Goal: Answer question/provide support

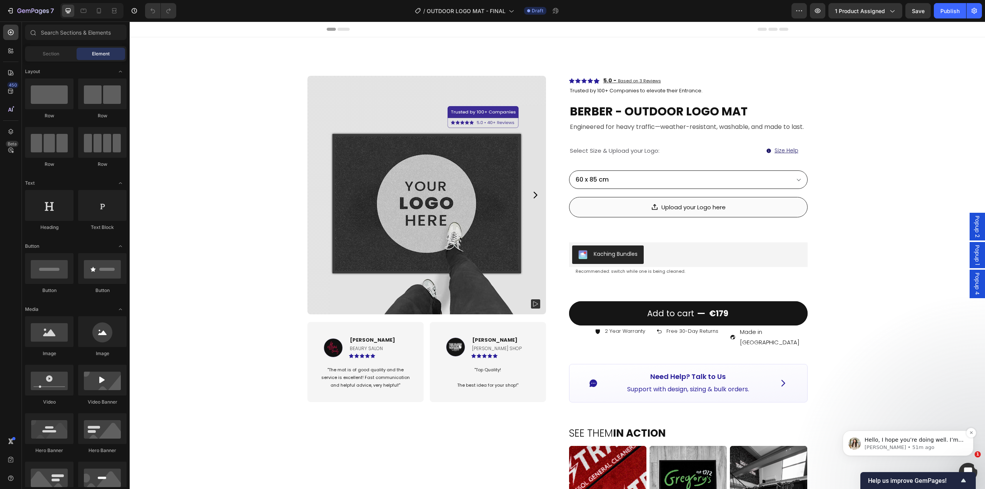
click at [878, 445] on p "Dzung • 51m ago" at bounding box center [914, 447] width 99 height 7
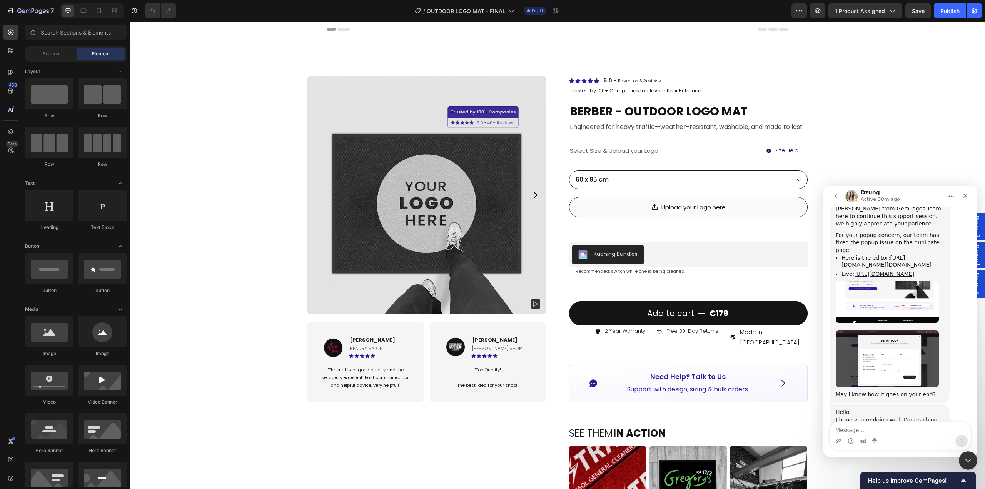
scroll to position [6389, 0]
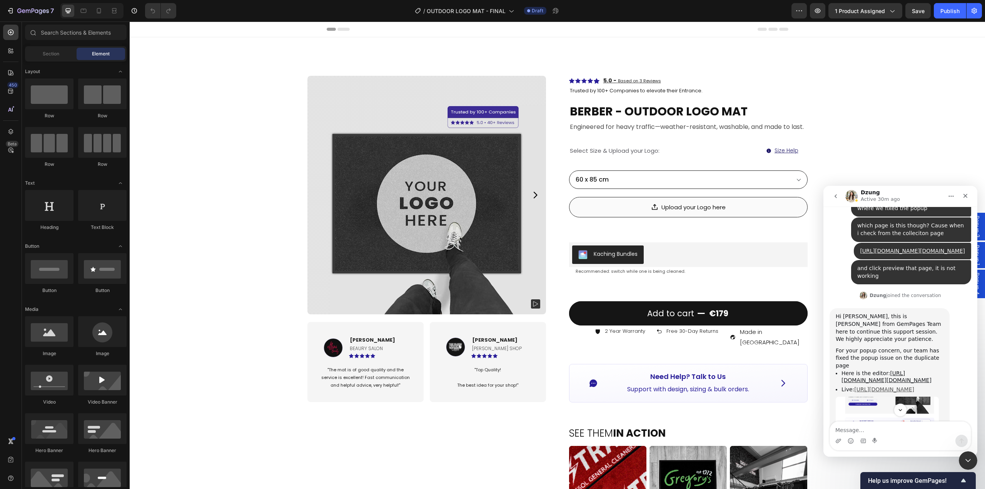
click at [892, 386] on link "[URL][DOMAIN_NAME]" at bounding box center [884, 389] width 60 height 6
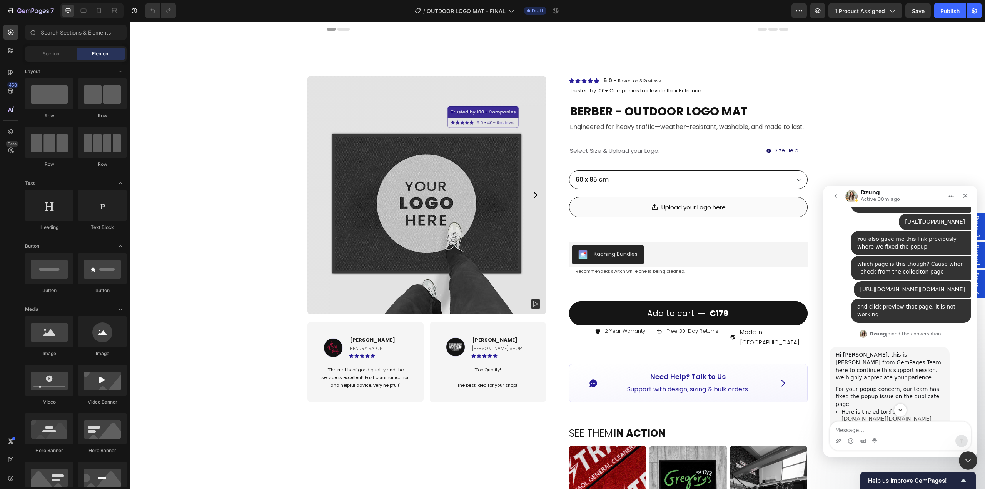
click at [871, 409] on link "[URL][DOMAIN_NAME][DOMAIN_NAME]" at bounding box center [887, 415] width 90 height 13
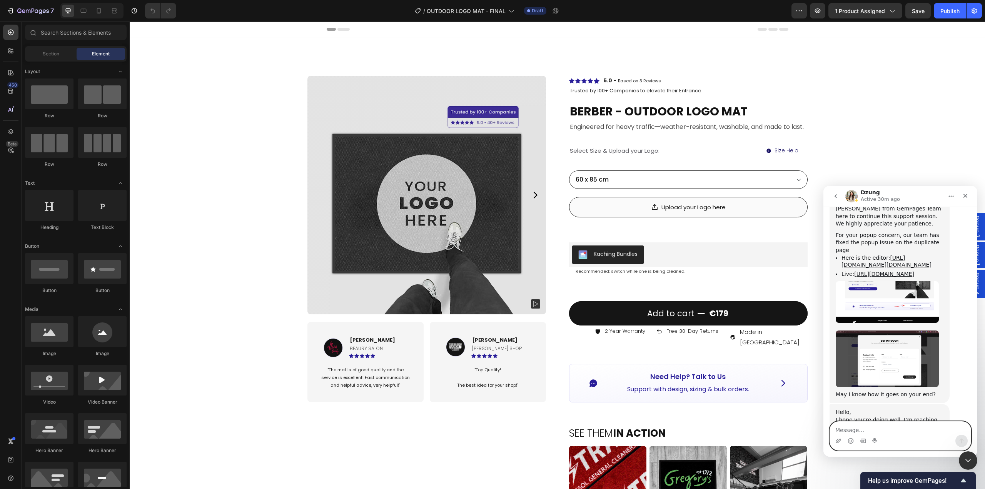
click at [863, 428] on textarea "Message…" at bounding box center [900, 428] width 141 height 13
type textarea "H"
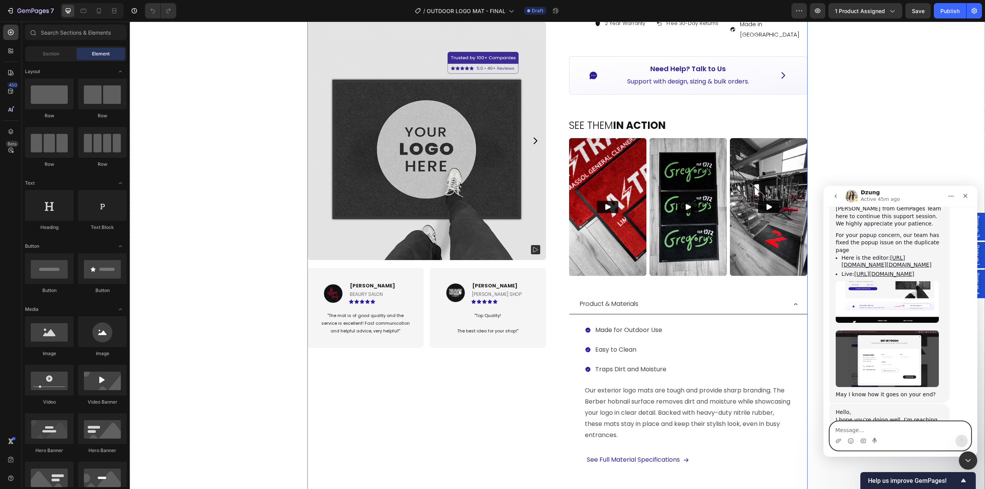
scroll to position [231, 0]
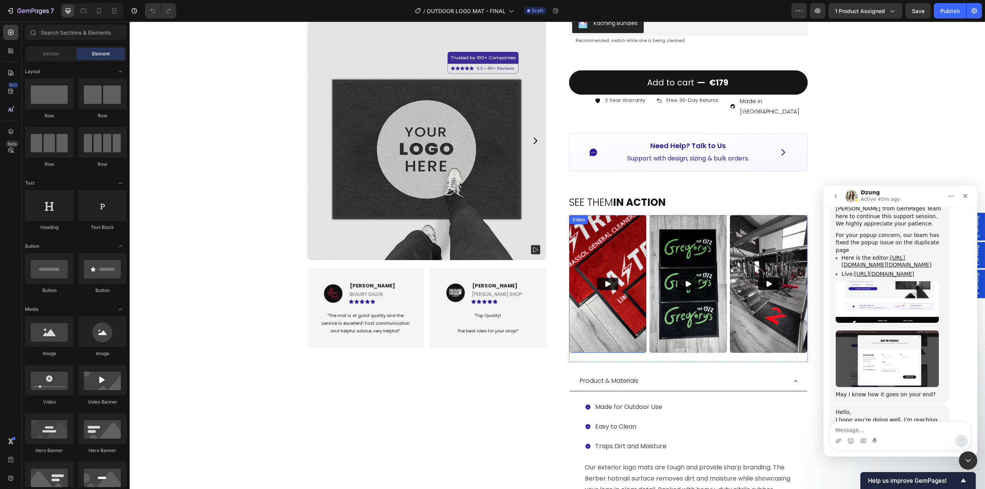
drag, startPoint x: 596, startPoint y: 328, endPoint x: 571, endPoint y: 329, distance: 25.4
click at [596, 328] on img at bounding box center [607, 284] width 77 height 138
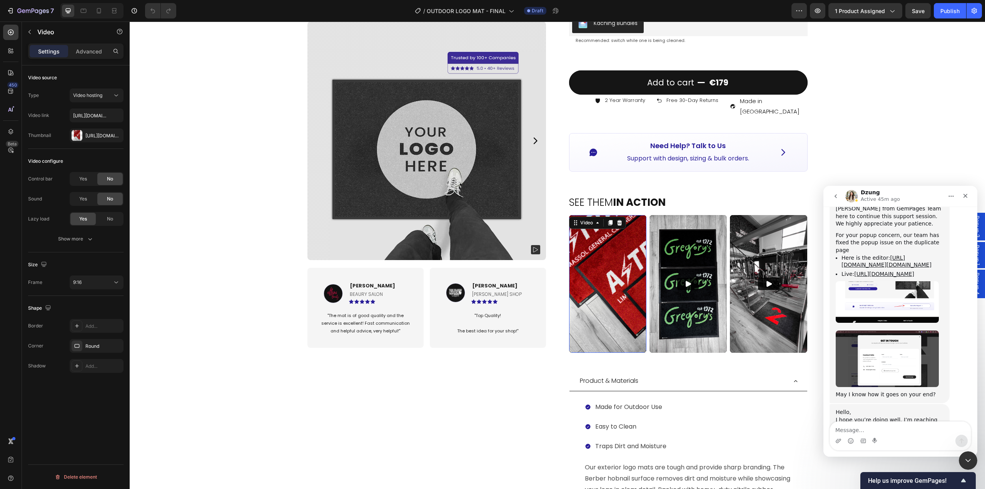
click at [600, 287] on video at bounding box center [607, 284] width 77 height 138
click at [90, 139] on div "Https://cdn.Shopify.Com/s/files/1/0844/7908/2840/files/gempages_550200365904036…" at bounding box center [96, 135] width 22 height 7
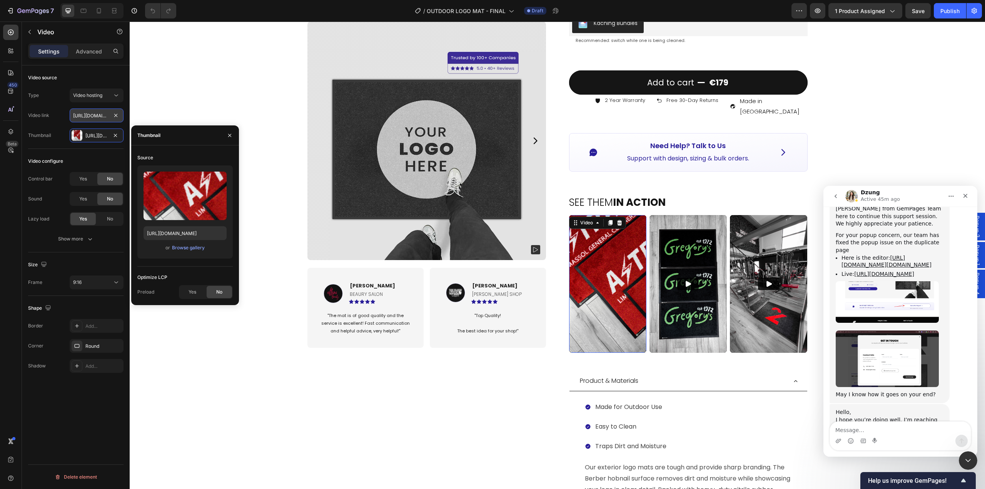
click at [92, 118] on input "https://cdn.shopify.com/videos/c/o/v/f6283abab1cd41df8cbb3cb6602785c2.mp4" at bounding box center [97, 116] width 54 height 14
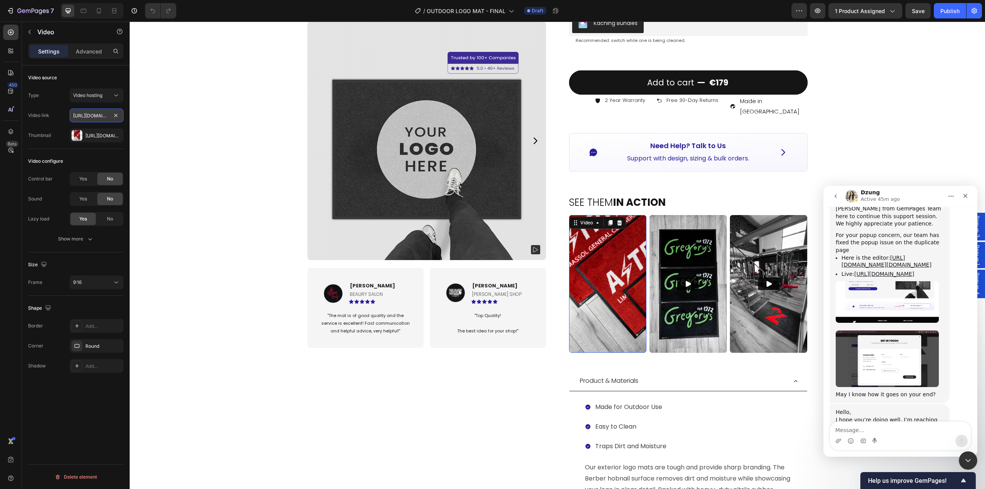
paste input "9418bae0e1c94d8b9659133383996042.mov"
type input "https://cdn.shopify.com/videos/c/o/v/9418bae0e1c94d8b9659133383996042.mov"
click at [64, 146] on div "Video source Type Video hosting Video link https://cdn.shopify.com/videos/c/o/v…" at bounding box center [75, 107] width 95 height 84
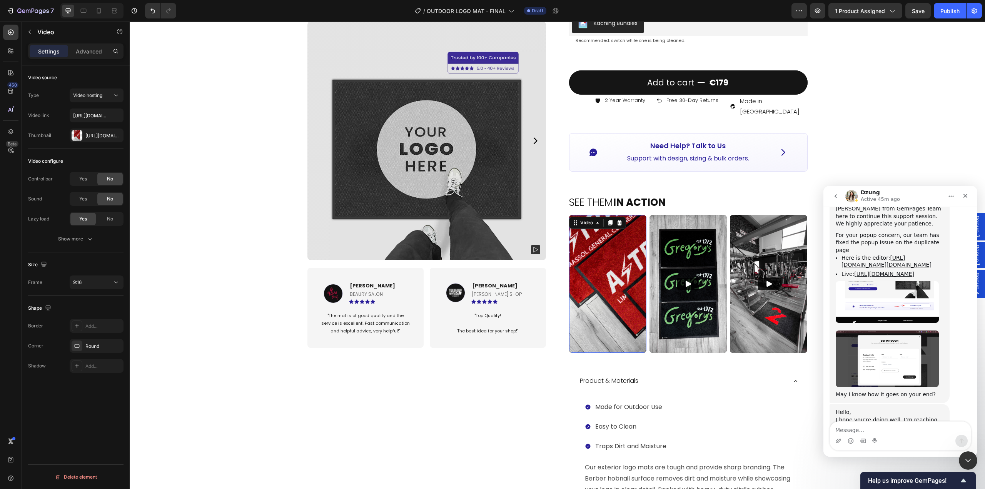
click at [617, 282] on video at bounding box center [607, 284] width 77 height 138
click at [96, 136] on div "Https://cdn.Shopify.Com/s/files/1/0844/7908/2840/files/gempages_550200365904036…" at bounding box center [96, 135] width 22 height 7
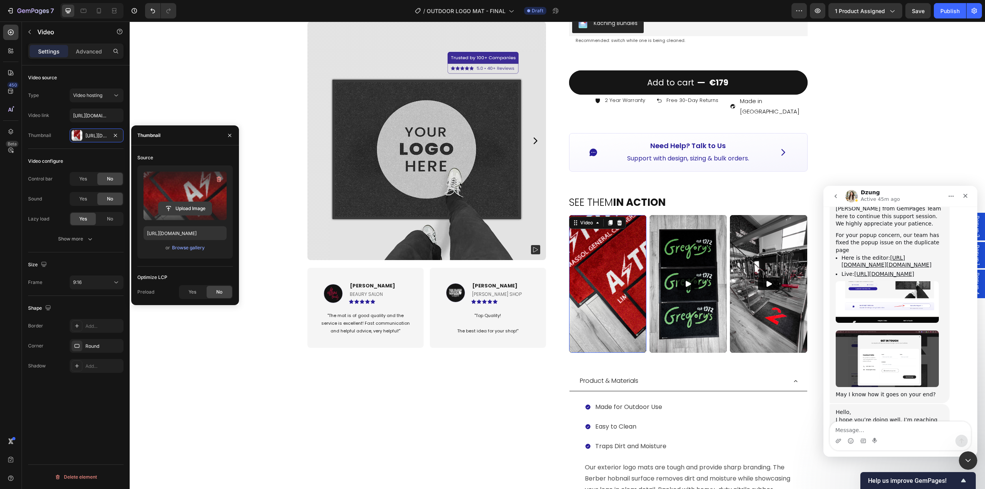
click at [196, 208] on input "file" at bounding box center [185, 208] width 53 height 13
type input "https://cdn.shopify.com/s/files/1/0844/7908/2840/files/gempages_550200365904036…"
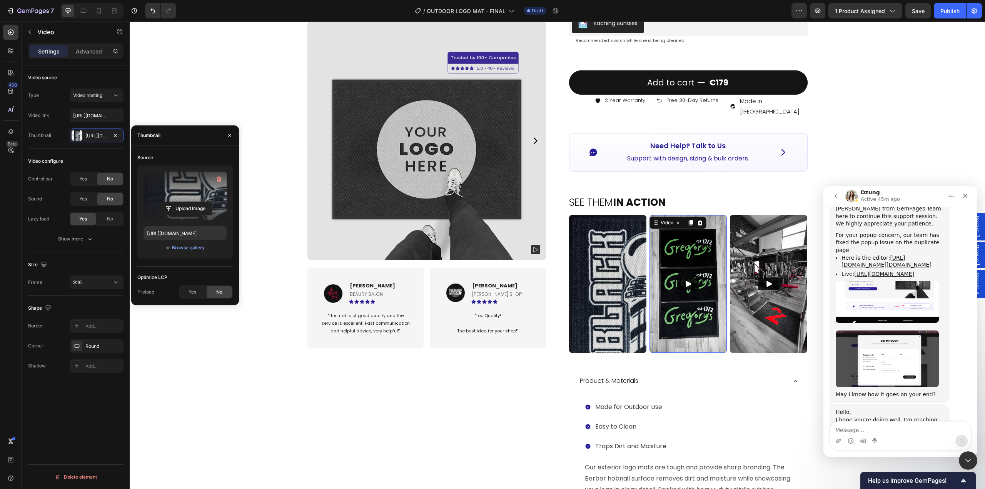
click at [692, 307] on img at bounding box center [688, 284] width 77 height 138
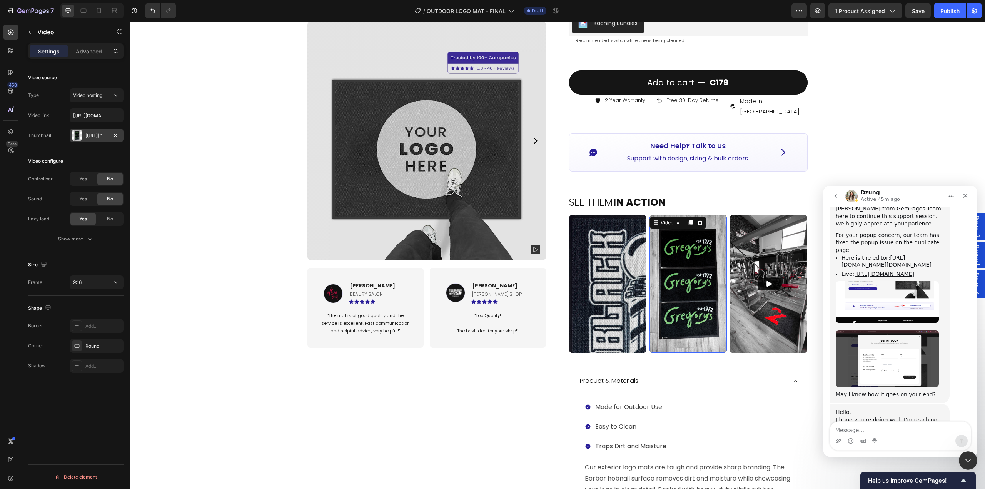
click at [90, 139] on div "Https://cdn.Shopify.Com/s/files/1/0844/7908/2840/files/gempages_550200365904036…" at bounding box center [96, 135] width 22 height 7
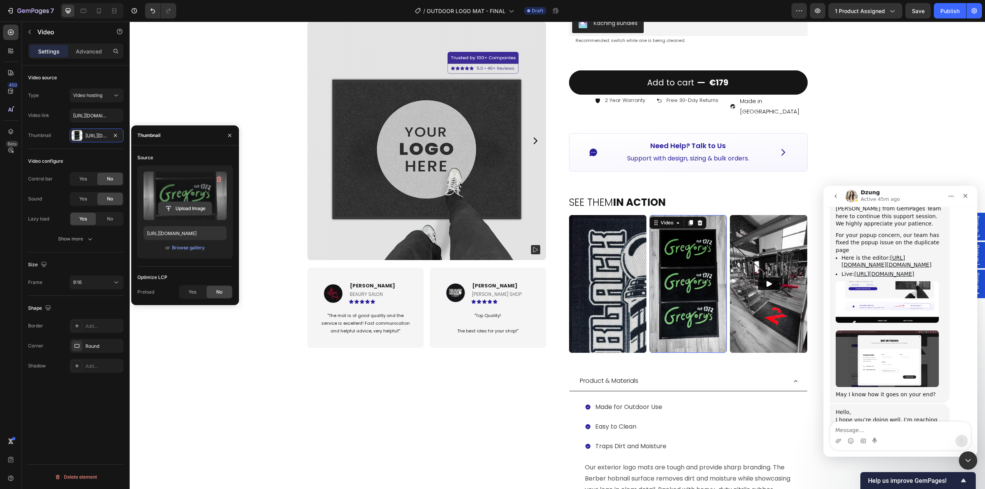
click at [188, 210] on input "file" at bounding box center [185, 208] width 53 height 13
click at [971, 458] on icon "Close Intercom Messenger" at bounding box center [966, 459] width 9 height 9
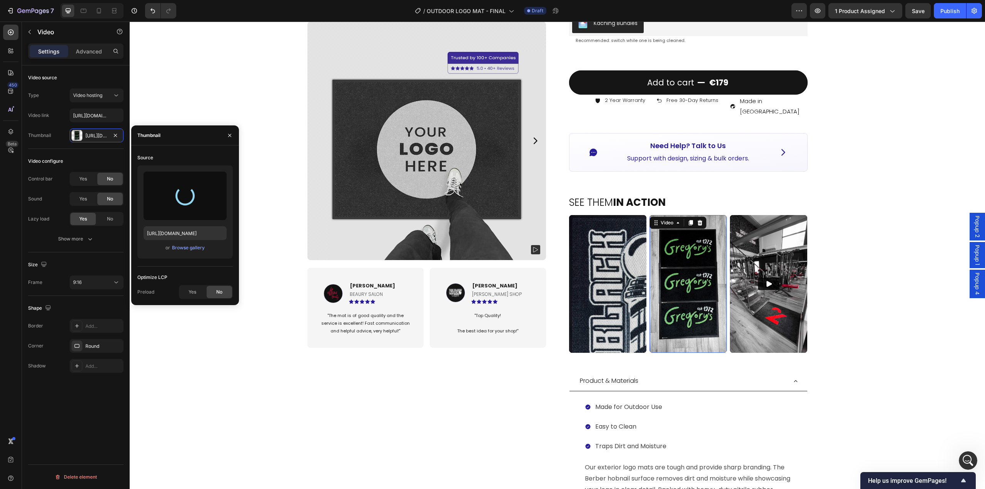
scroll to position [6505, 0]
type input "https://cdn.shopify.com/s/files/1/0844/7908/2840/files/gempages_550200365904036…"
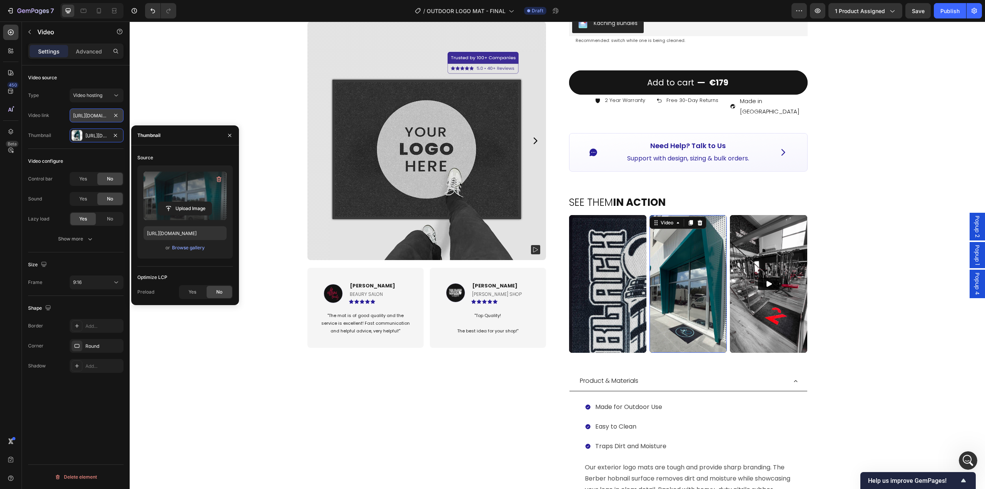
click at [90, 116] on input "https://cdn.shopify.com/videos/c/o/v/942279a0067c44678505e3f138b99271.mp4" at bounding box center [97, 116] width 54 height 14
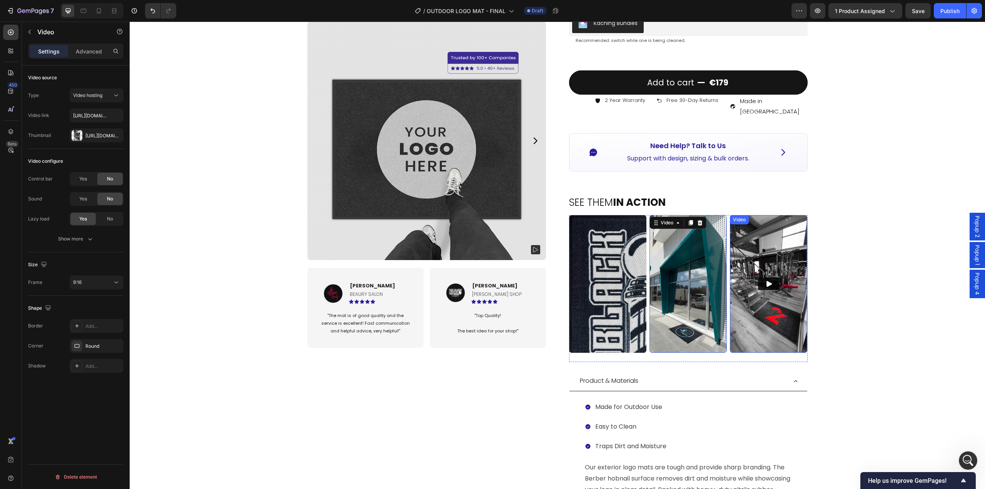
click at [774, 296] on img at bounding box center [768, 284] width 77 height 138
click at [92, 134] on div "Https://cdn.Shopify.Com/s/files/1/0844/7908/2840/files/gempages_550200365904036…" at bounding box center [96, 135] width 22 height 7
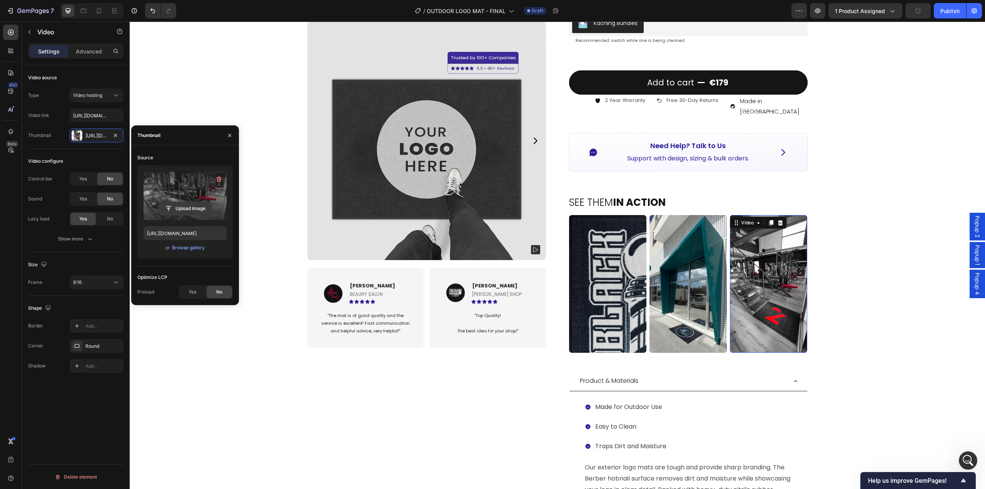
click at [185, 210] on input "file" at bounding box center [185, 208] width 53 height 13
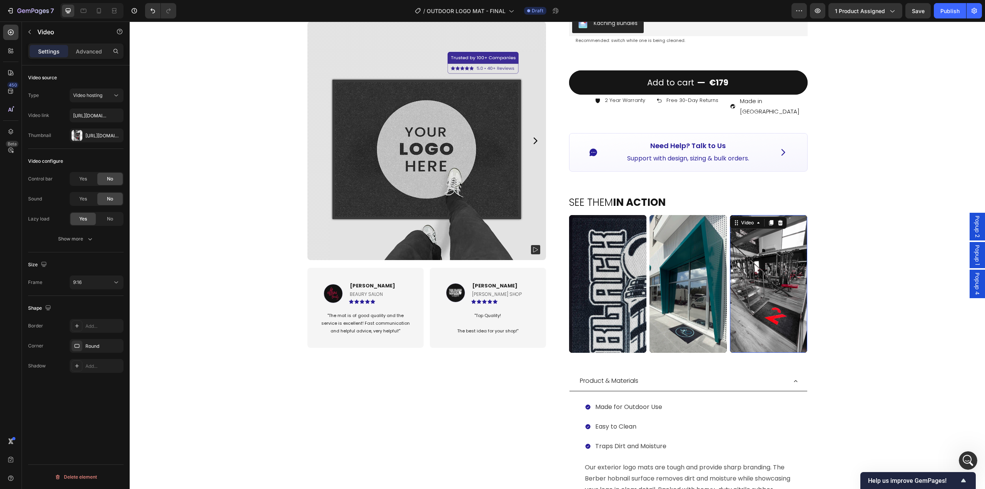
click at [771, 277] on video at bounding box center [768, 284] width 77 height 138
click at [85, 133] on div "Https://cdn.Shopify.Com/s/files/1/0844/7908/2840/files/gempages_550200365904036…" at bounding box center [96, 135] width 22 height 7
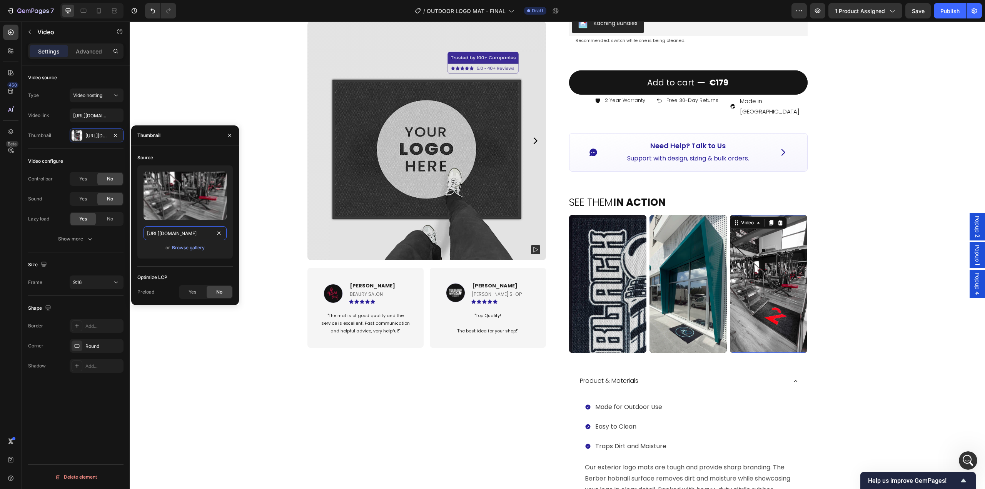
click at [193, 234] on input "https://cdn.shopify.com/s/files/1/0844/7908/2840/files/gempages_550200365904036…" at bounding box center [185, 233] width 83 height 14
paste input "videos/c/o/v/f1c4a509f93e439c9e5f6b3ff830f15c.mov"
type input "https://cdn.shopify.com/videos/c/o/v/f1c4a509f93e439c9e5f6b3ff830f15c.mov"
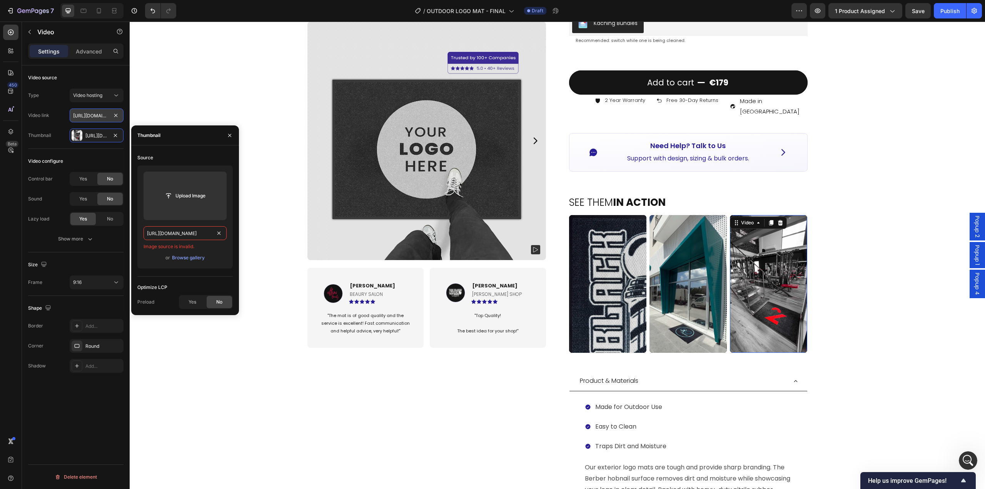
click at [87, 115] on input "https://cdn.shopify.com/videos/c/o/v/c27f54da17fa46f09ec2db566c026659.mp4" at bounding box center [97, 116] width 54 height 14
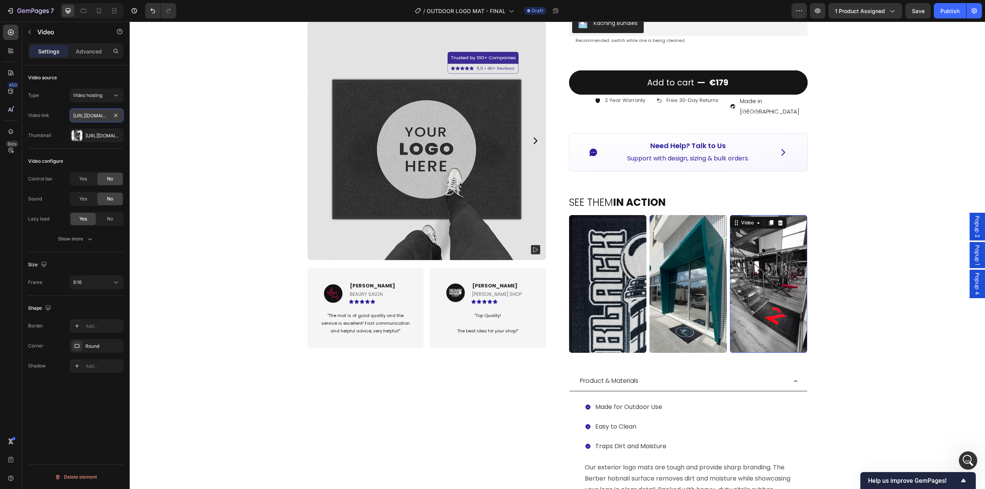
paste input "f1c4a509f93e439c9e5f6b3ff830f15c.mov"
type input "https://cdn.shopify.com/videos/c/o/v/f1c4a509f93e439c9e5f6b3ff830f15c.mov"
click at [160, 157] on div "Product Images Image [PERSON_NAME] Text block BEAURY SALON Text Block Icon Icon…" at bounding box center [557, 222] width 855 height 833
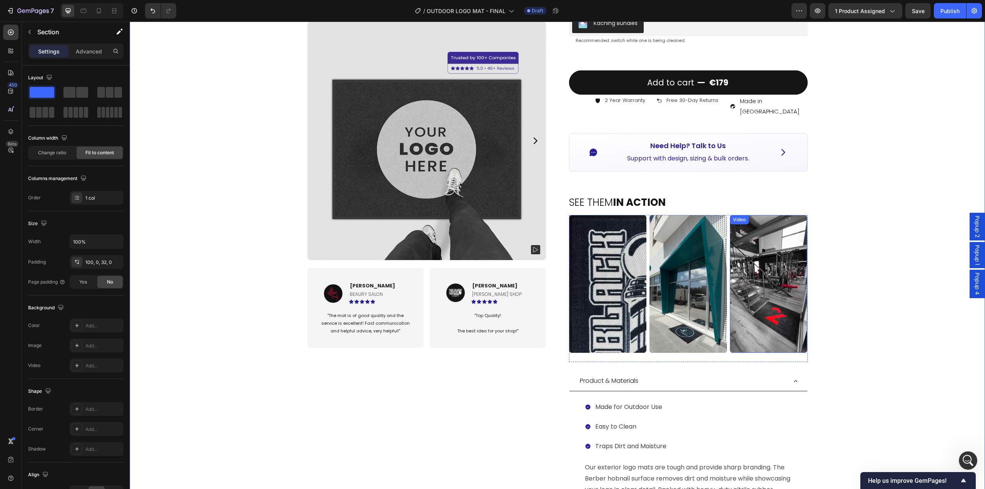
click at [770, 300] on video at bounding box center [768, 284] width 77 height 138
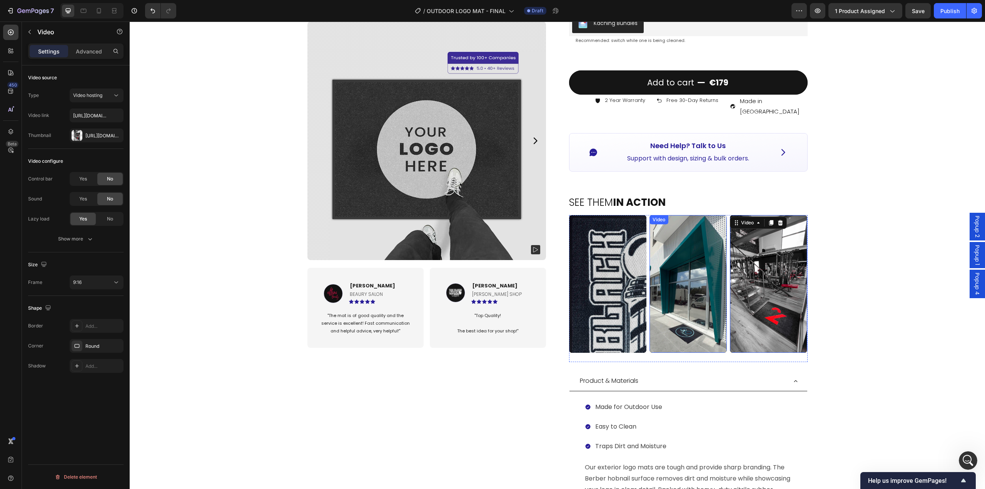
click at [685, 266] on video at bounding box center [688, 284] width 77 height 138
click at [757, 297] on video at bounding box center [768, 284] width 77 height 138
click at [77, 137] on div at bounding box center [77, 135] width 11 height 11
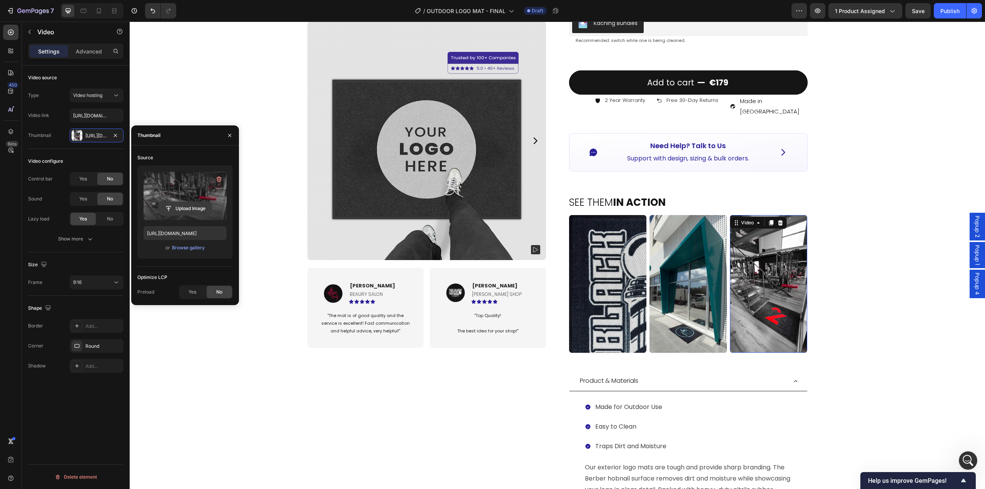
click at [181, 212] on input "file" at bounding box center [185, 208] width 53 height 13
type input "https://cdn.shopify.com/s/files/1/0844/7908/2840/files/gempages_550200365904036…"
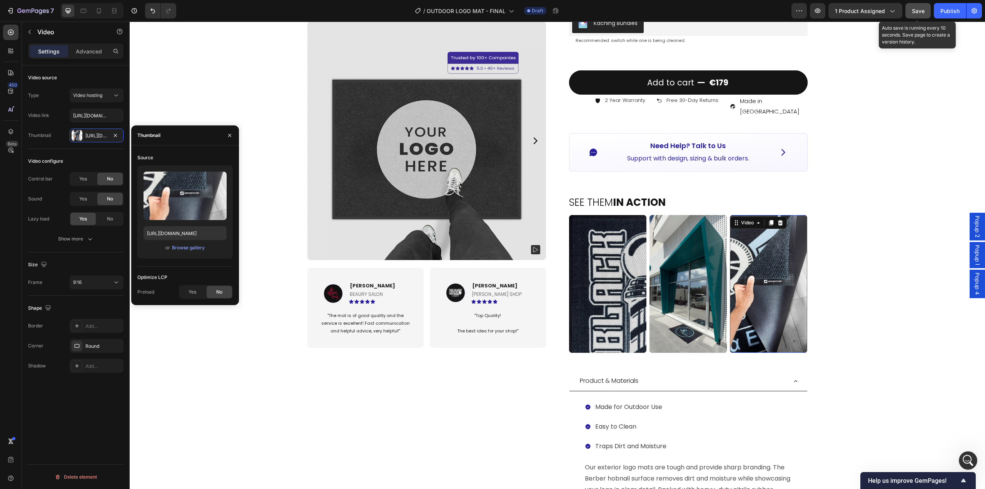
click at [921, 17] on button "Save" at bounding box center [918, 10] width 25 height 15
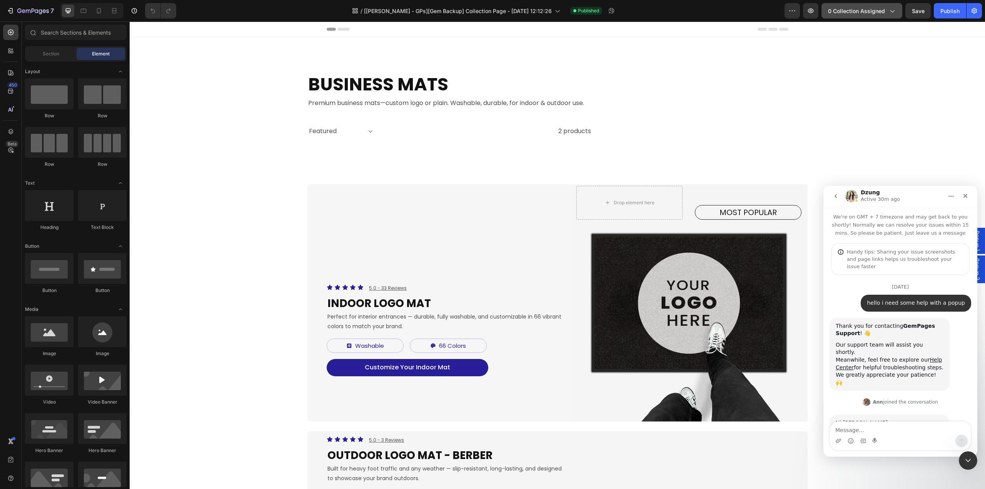
scroll to position [6505, 0]
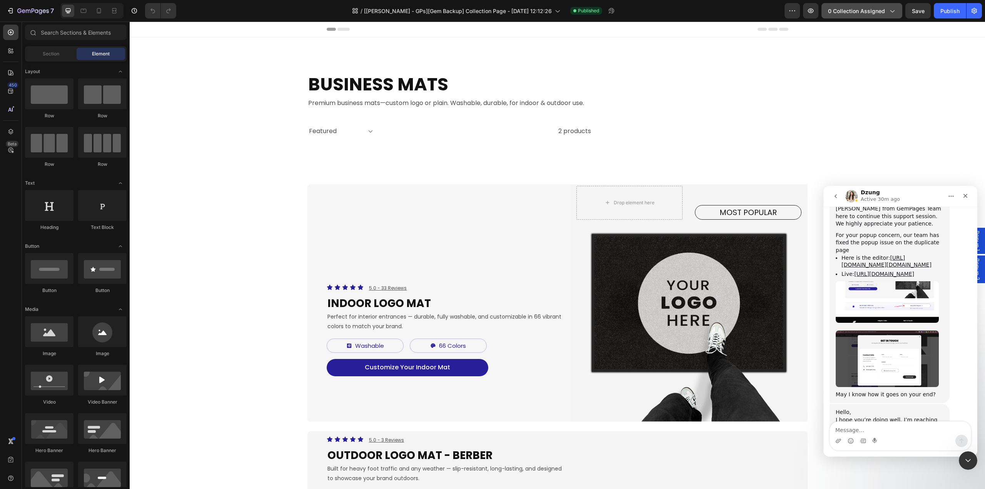
click at [880, 10] on span "0 collection assigned" at bounding box center [856, 11] width 57 height 8
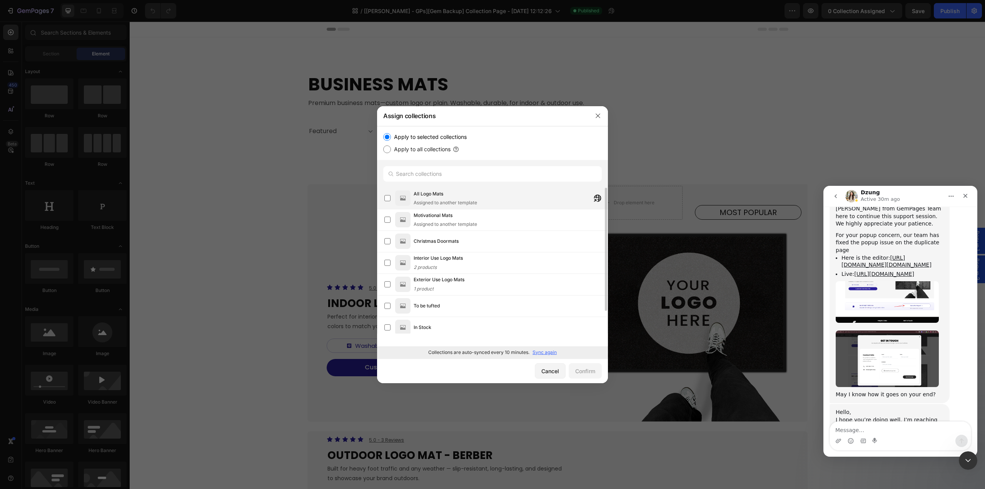
click at [454, 199] on div "All Logo Mats Assigned to another template" at bounding box center [445, 198] width 63 height 16
click at [454, 197] on div "All Logo Mats" at bounding box center [445, 194] width 63 height 8
click at [587, 373] on div "Confirm" at bounding box center [585, 371] width 20 height 8
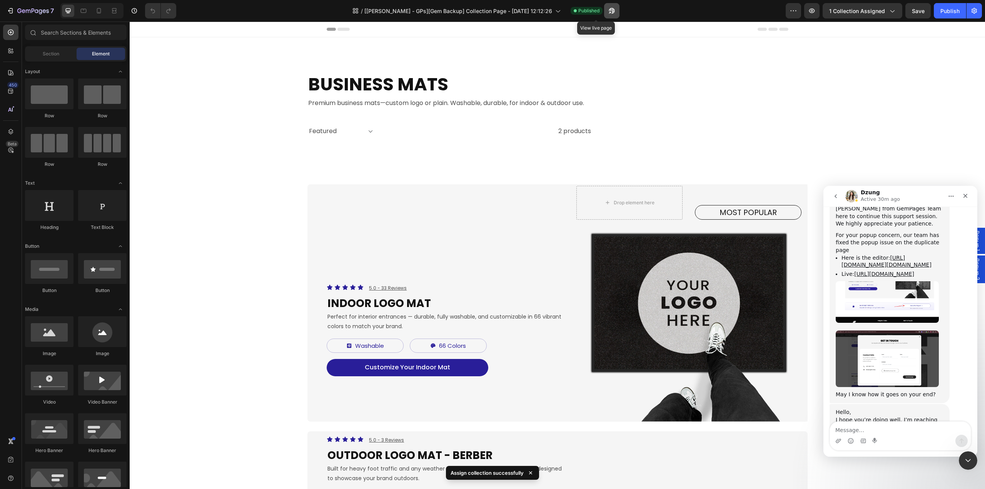
click at [609, 12] on icon "button" at bounding box center [612, 11] width 6 height 6
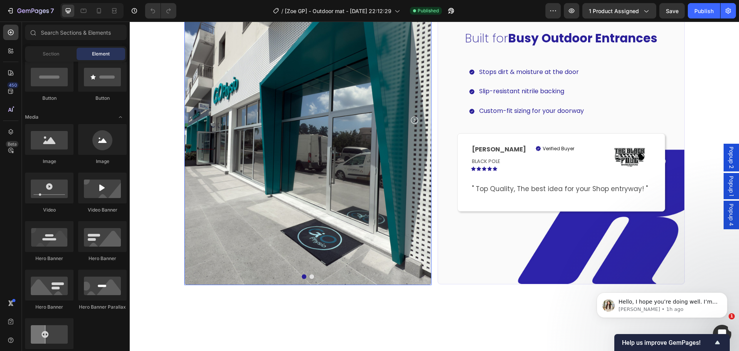
scroll to position [693, 0]
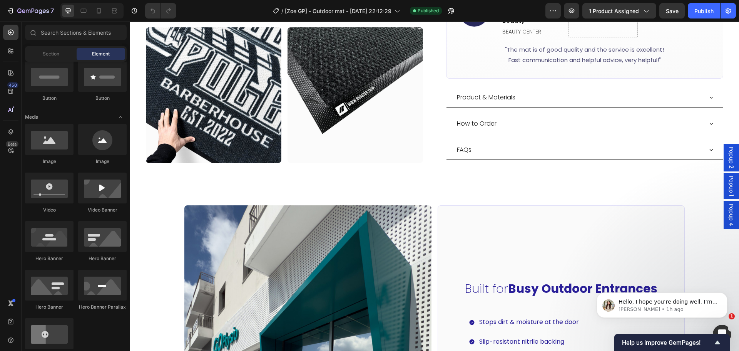
click at [727, 188] on span "Popup 1" at bounding box center [731, 186] width 8 height 20
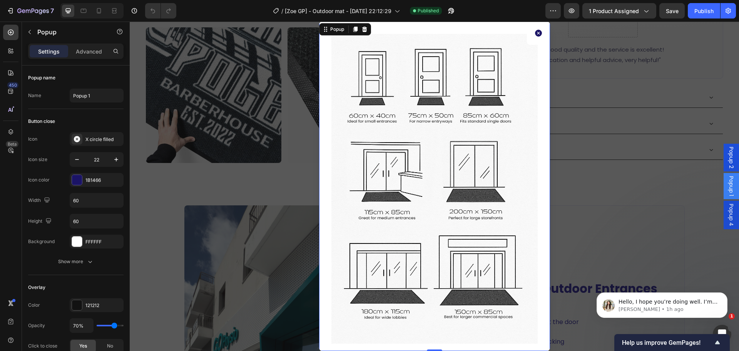
click at [536, 33] on icon "Dialog content" at bounding box center [538, 33] width 7 height 7
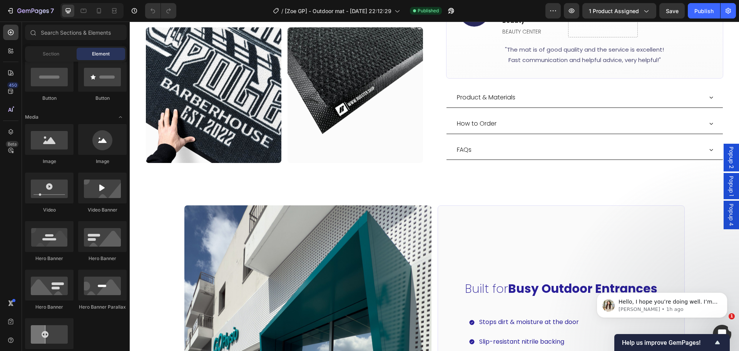
click at [727, 157] on span "Popup 2" at bounding box center [731, 158] width 8 height 22
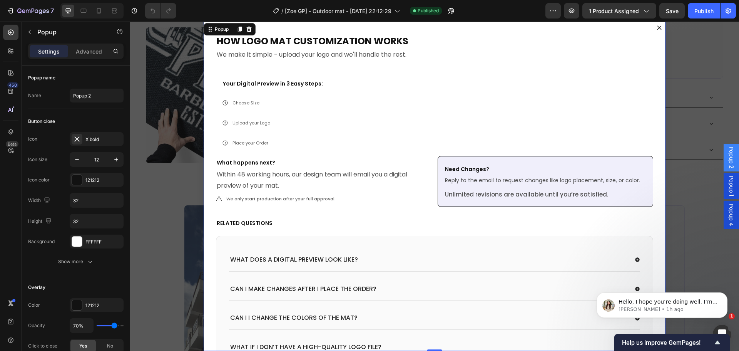
click at [727, 219] on span "Popup 4" at bounding box center [731, 215] width 8 height 22
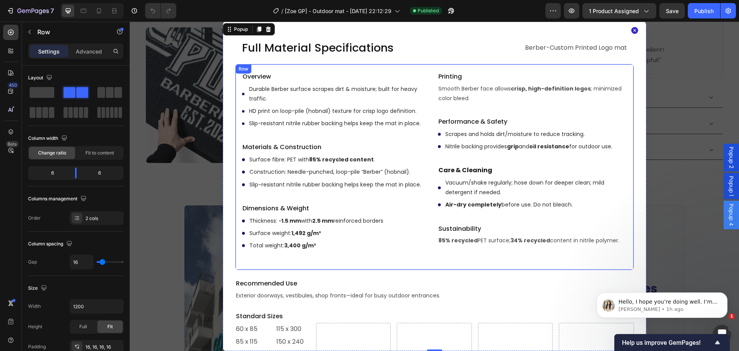
click at [429, 255] on div "Overview Text Block Durable Berber surface scrapes dirt & moisture; built for h…" at bounding box center [434, 167] width 399 height 206
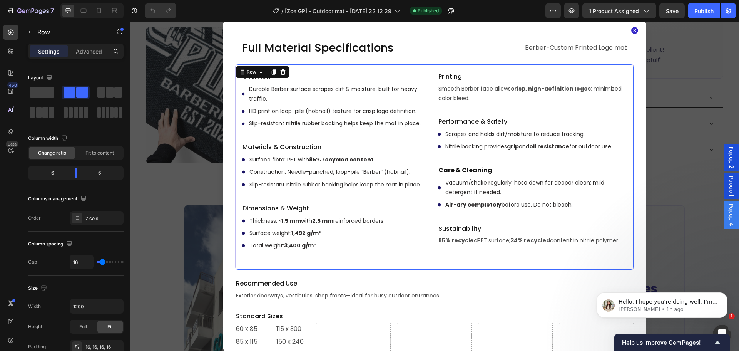
drag, startPoint x: 425, startPoint y: 270, endPoint x: 423, endPoint y: 262, distance: 8.5
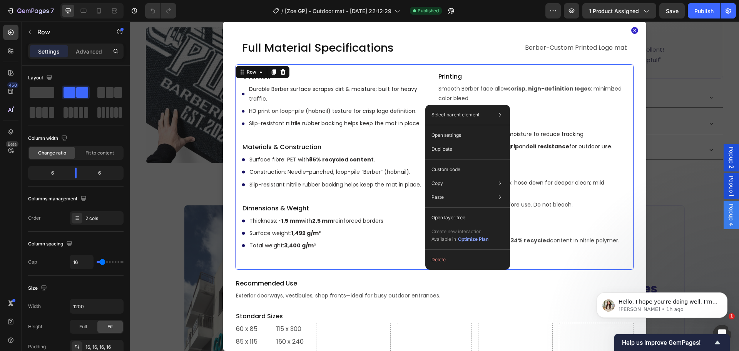
drag, startPoint x: 401, startPoint y: 254, endPoint x: 408, endPoint y: 255, distance: 7.7
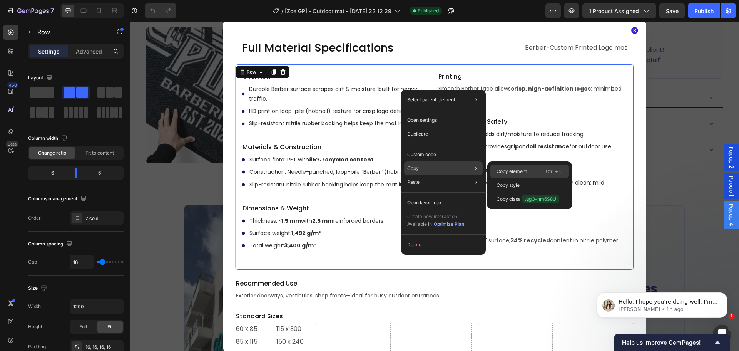
click at [523, 170] on p "Copy element" at bounding box center [511, 171] width 30 height 7
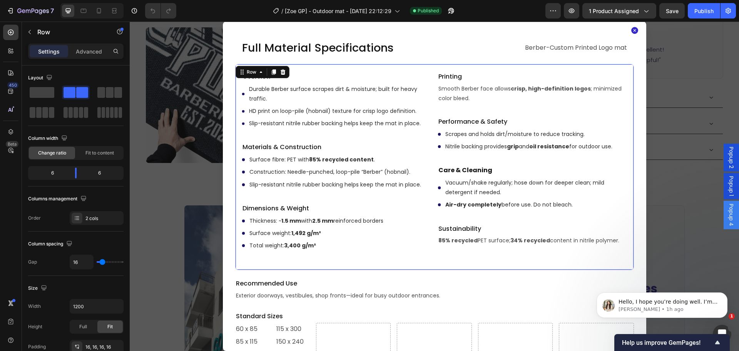
scroll to position [99, 0]
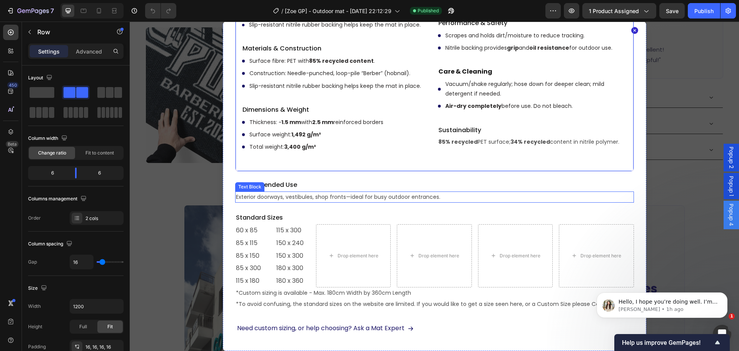
click at [276, 197] on p "Exterior doorways, vestibules, shop fronts—ideal for busy outdoor entrances." at bounding box center [434, 197] width 397 height 10
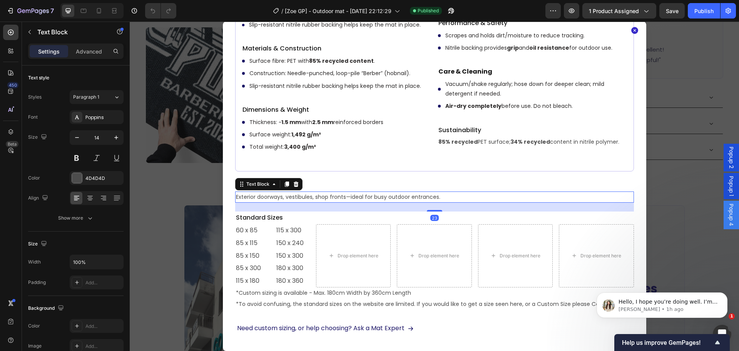
click at [281, 199] on p "Exterior doorways, vestibules, shop fronts—ideal for busy outdoor entrances." at bounding box center [434, 197] width 397 height 10
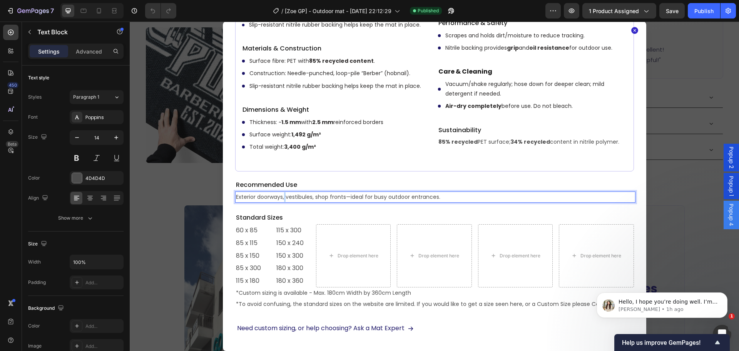
click at [282, 199] on p "Exterior doorways, vestibules, shop fronts—ideal for busy outdoor entrances." at bounding box center [434, 197] width 397 height 10
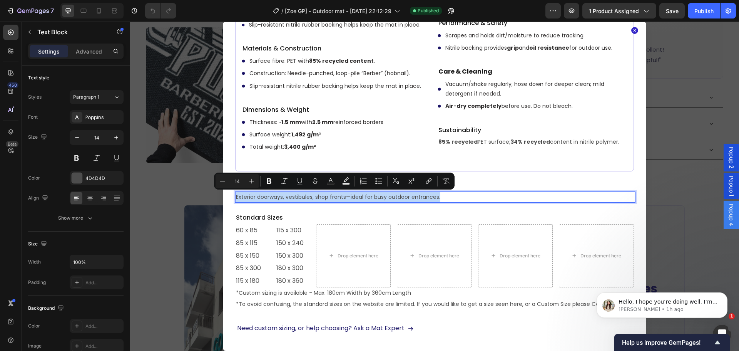
copy p "Exterior doorways, vestibules, shop fronts—ideal for busy outdoor entrances."
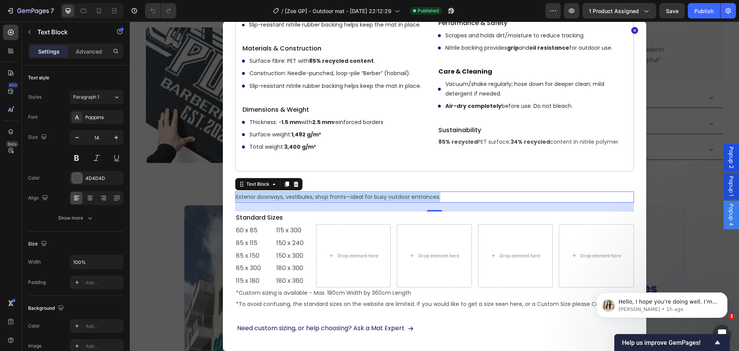
click at [169, 204] on div "Backdrop" at bounding box center [434, 186] width 609 height 329
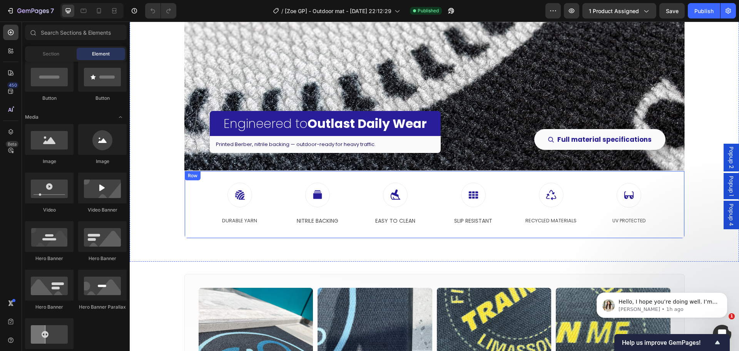
scroll to position [1809, 0]
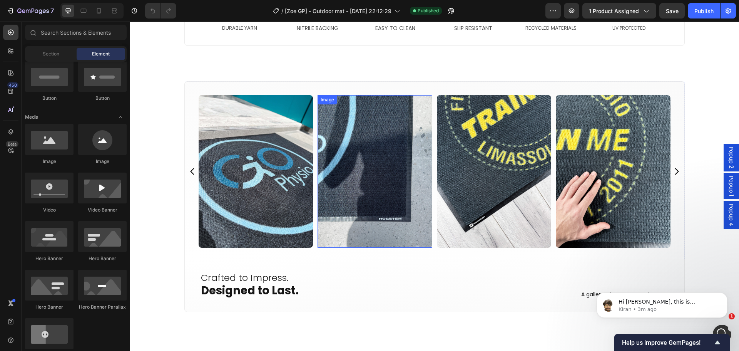
click at [389, 203] on img at bounding box center [374, 171] width 115 height 153
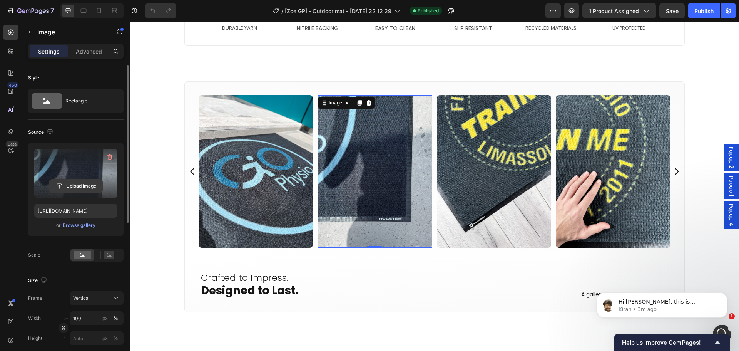
click at [67, 187] on input "file" at bounding box center [75, 185] width 53 height 13
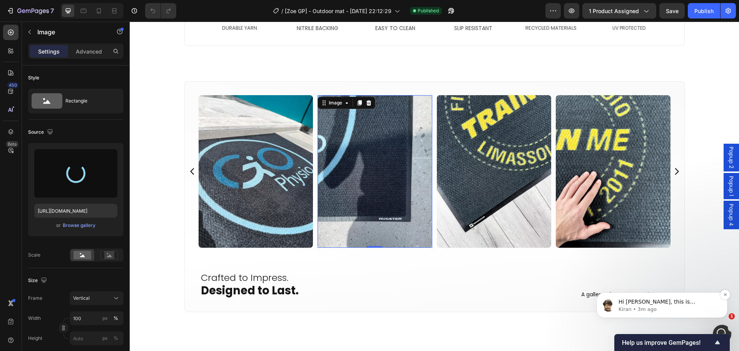
type input "https://cdn.shopify.com/s/files/1/0844/7908/2840/files/gempages_550200365904036…"
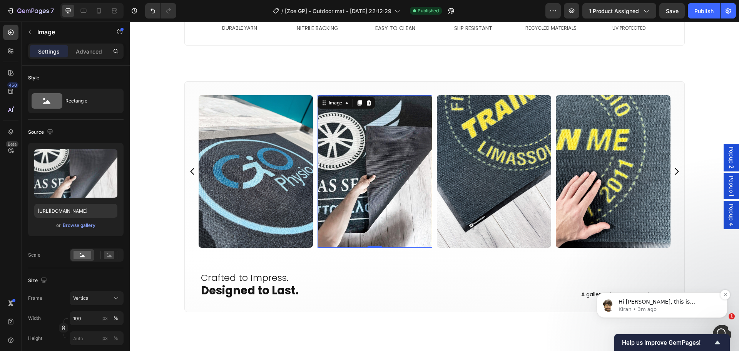
click at [672, 308] on p "Kiran • 3m ago" at bounding box center [667, 309] width 99 height 7
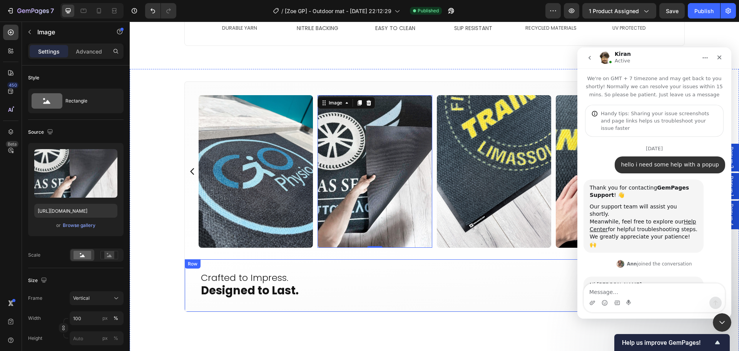
scroll to position [1, 0]
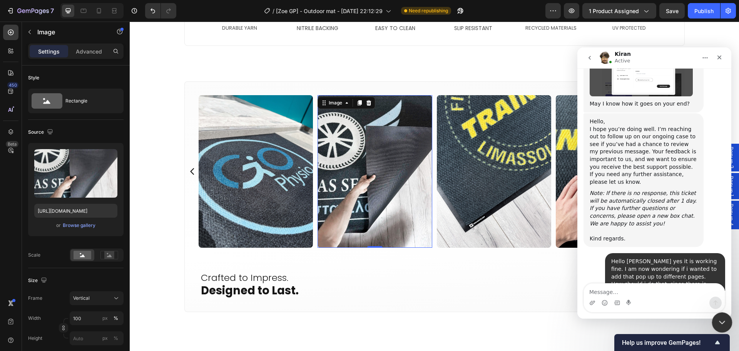
click at [723, 321] on icon "Close Intercom Messenger" at bounding box center [720, 320] width 5 height 3
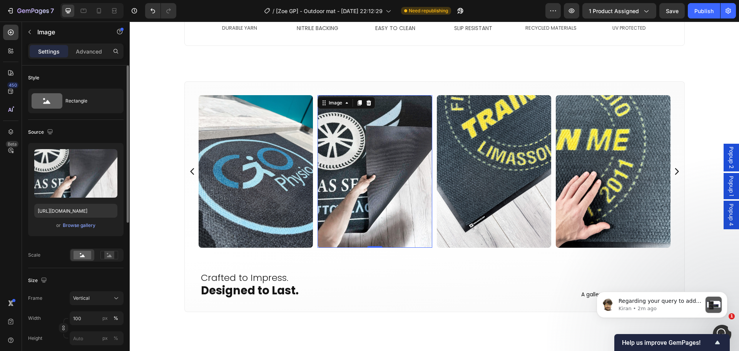
scroll to position [6899, 0]
click at [674, 303] on span "Regarding your query to add the pop up to different pages, you can use our copy…" at bounding box center [659, 338] width 83 height 83
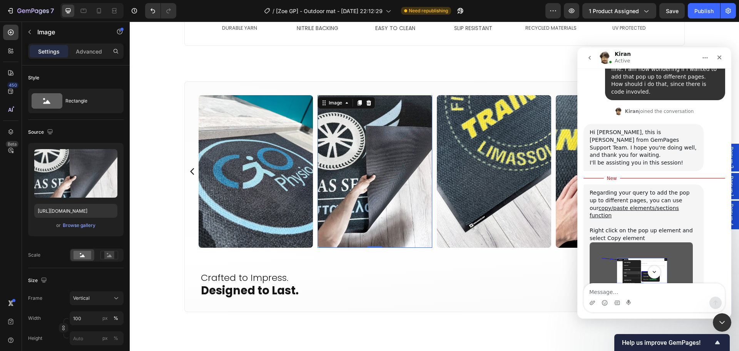
scroll to position [6912, 0]
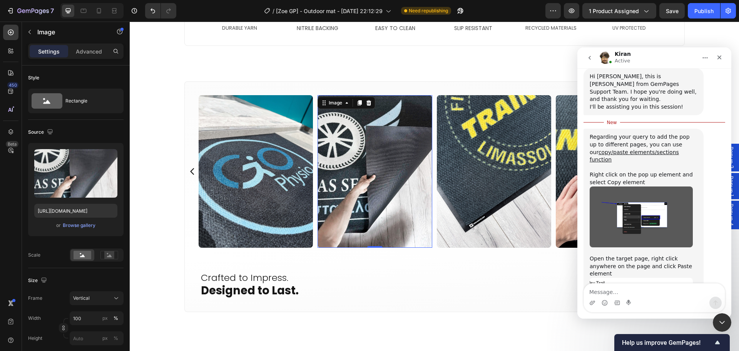
click at [653, 289] on textarea "Message…" at bounding box center [654, 289] width 141 height 13
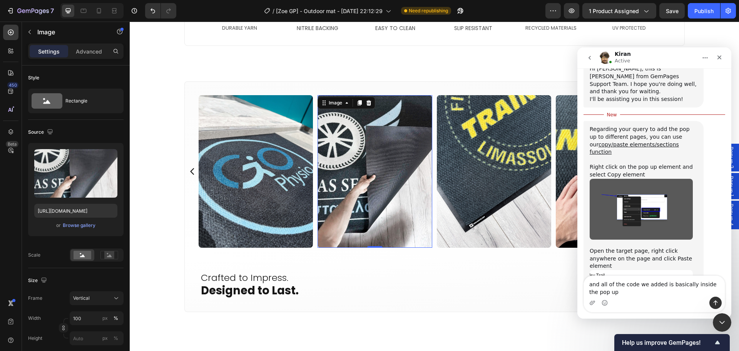
type textarea "and all of the code we added is basically inside the pop up?"
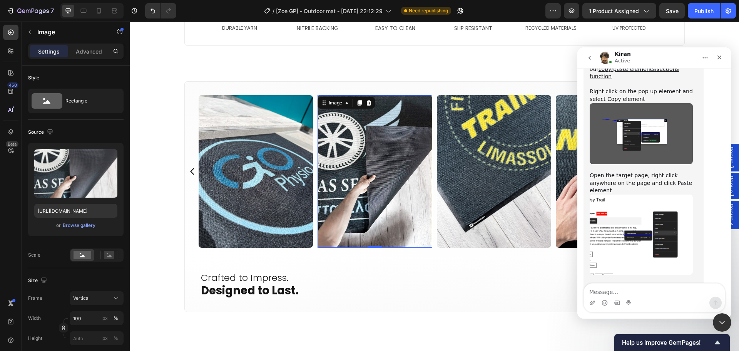
scroll to position [6952, 0]
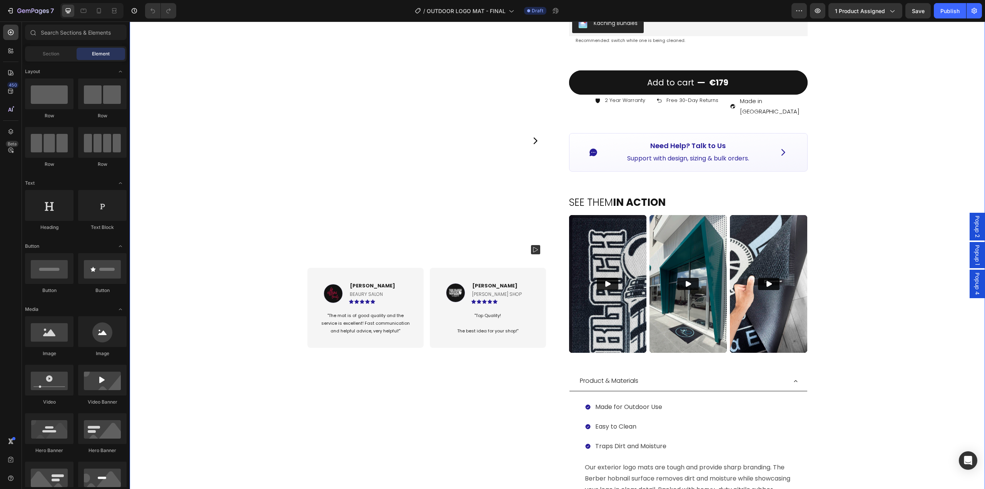
scroll to position [269, 0]
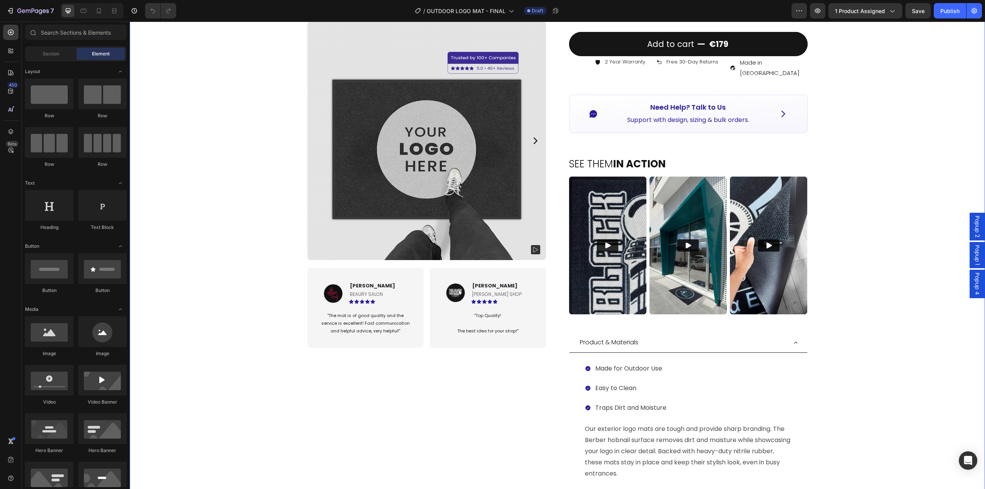
click at [850, 310] on div "Product Images Image [PERSON_NAME] Text block BEAURY SALON Text Block Icon Icon…" at bounding box center [557, 184] width 855 height 833
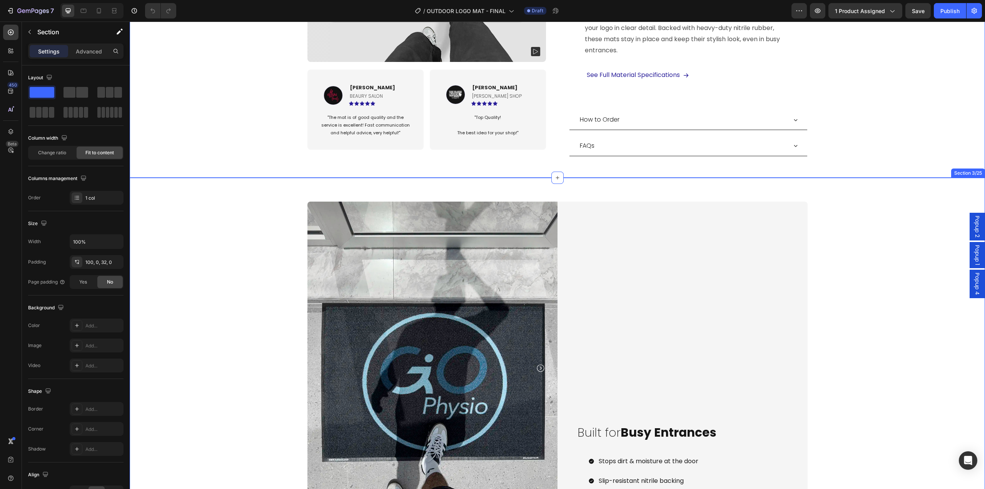
scroll to position [808, 0]
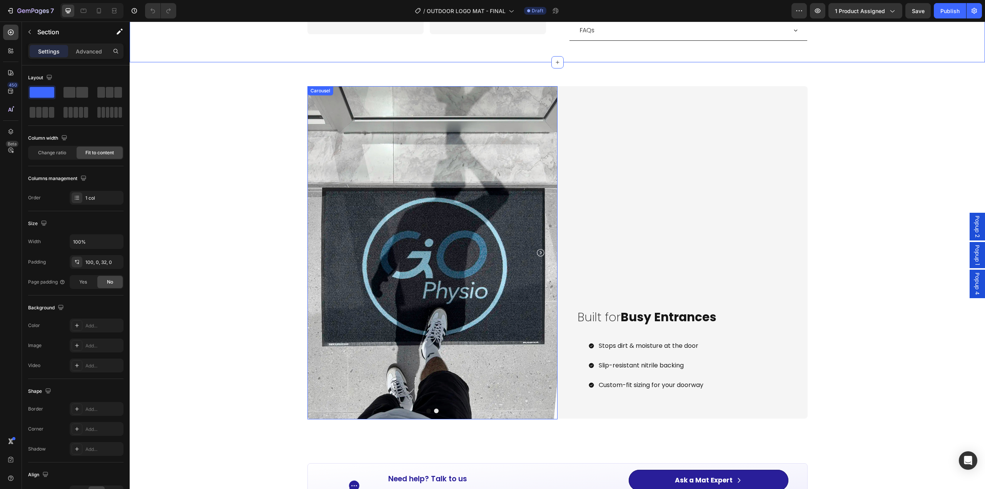
click at [538, 249] on icon "Carousel Next Arrow" at bounding box center [540, 252] width 7 height 7
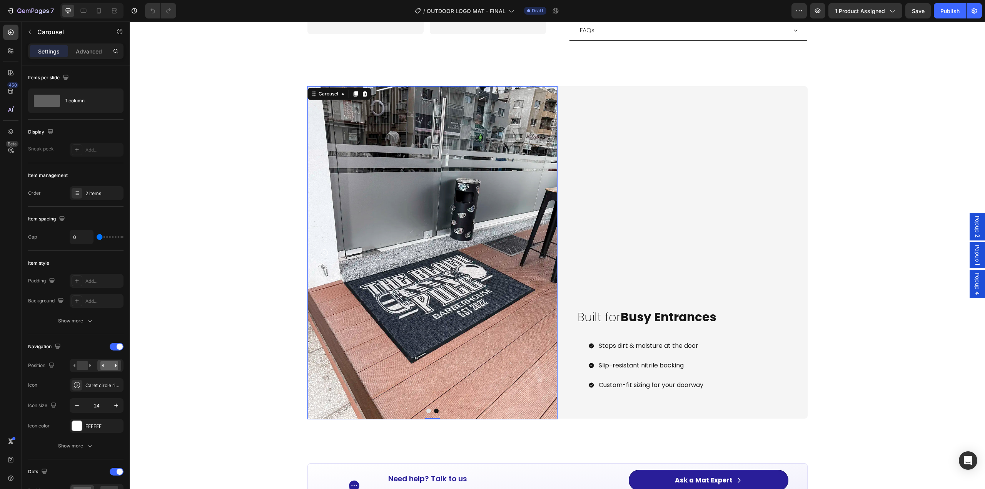
click at [321, 248] on icon "Carousel Back Arrow" at bounding box center [324, 252] width 9 height 9
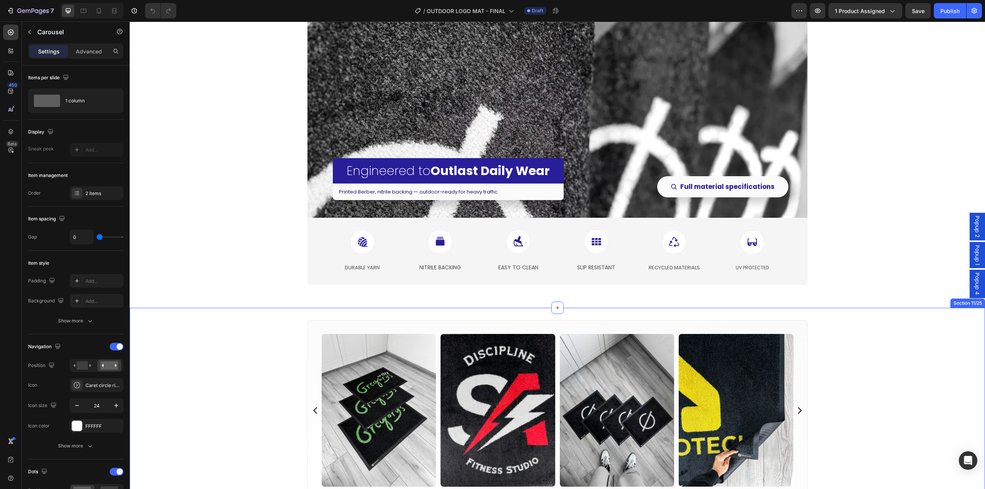
scroll to position [1539, 0]
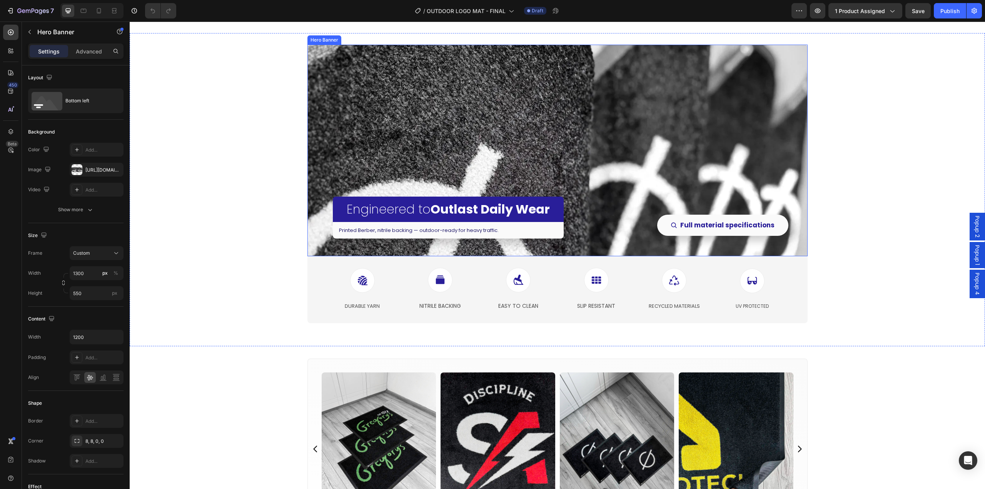
click at [550, 166] on div "Overlay" at bounding box center [557, 151] width 500 height 212
click at [97, 166] on div "[URL][DOMAIN_NAME]" at bounding box center [97, 170] width 54 height 14
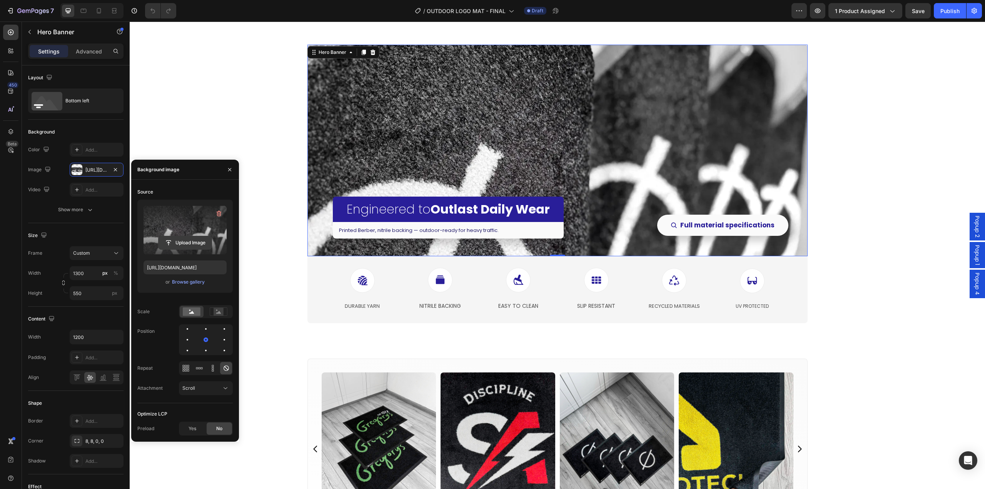
click at [182, 242] on input "file" at bounding box center [185, 242] width 53 height 13
click at [419, 173] on div "Overlay" at bounding box center [557, 151] width 500 height 212
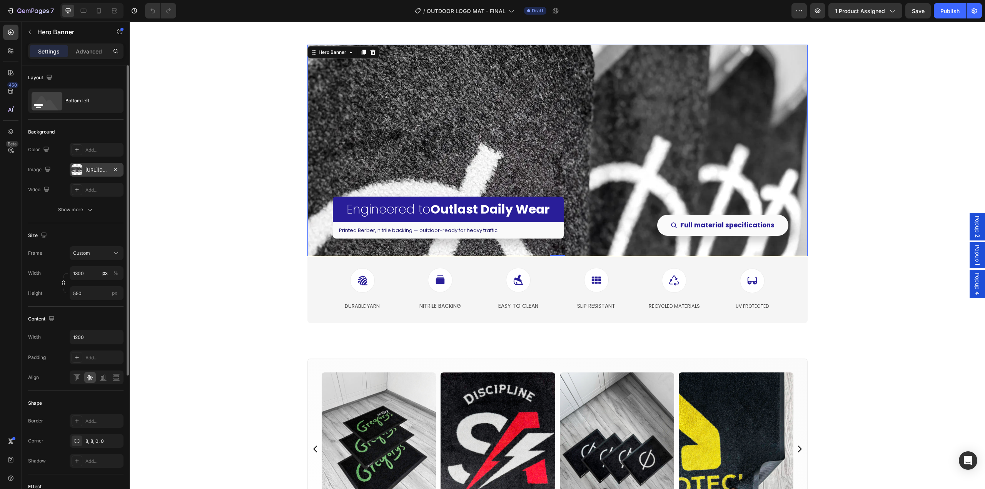
click at [90, 169] on div "[URL][DOMAIN_NAME]" at bounding box center [96, 170] width 22 height 7
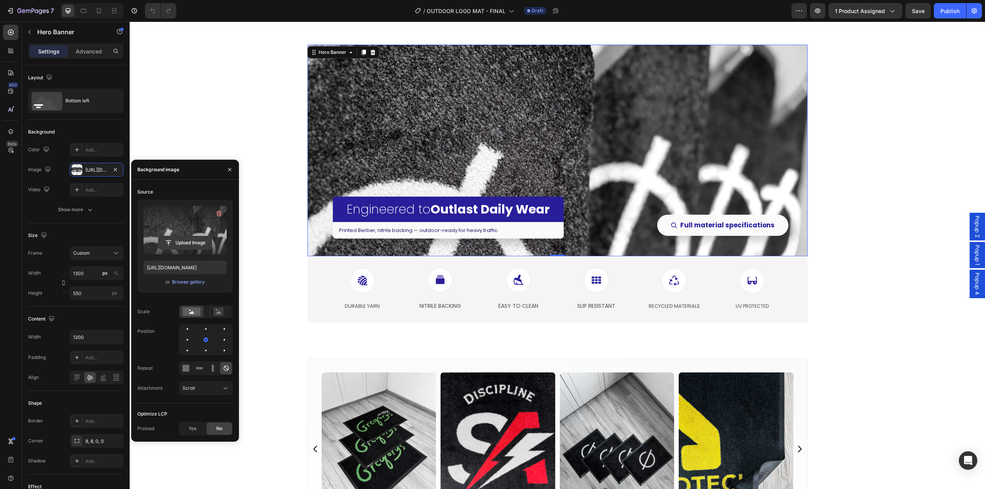
click at [175, 245] on input "file" at bounding box center [185, 242] width 53 height 13
type input "[URL][DOMAIN_NAME]"
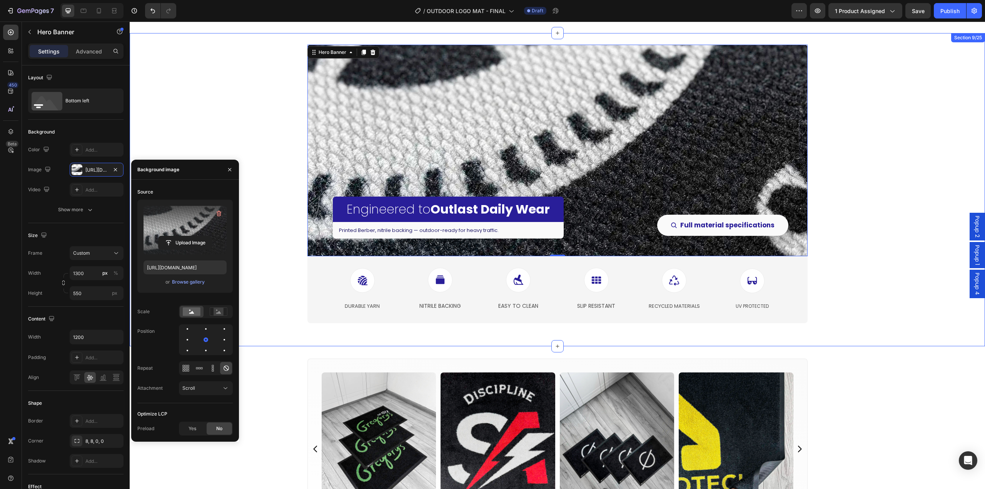
click at [874, 204] on div "Engineered to Outlast Daily Wear Heading Printed Berber, nitrile backing — outd…" at bounding box center [557, 189] width 855 height 313
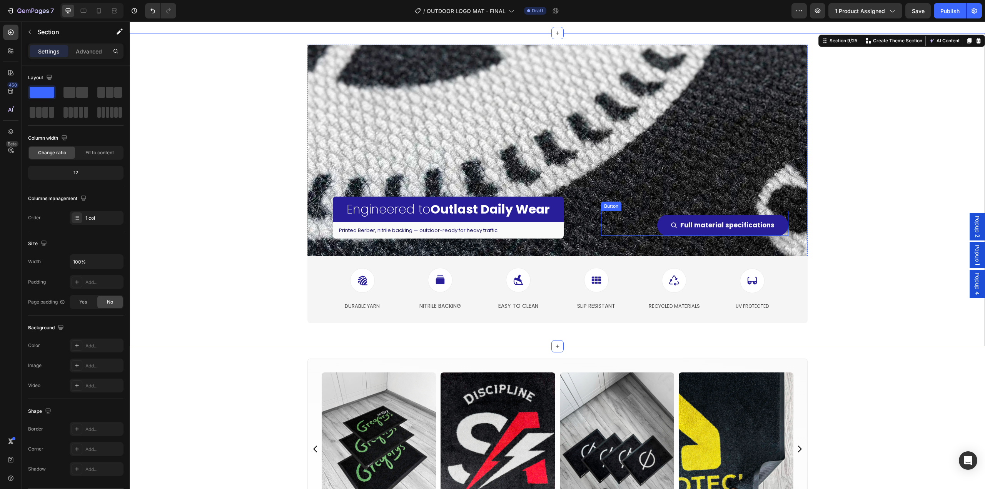
click at [772, 229] on link "Full material specifications" at bounding box center [722, 225] width 131 height 21
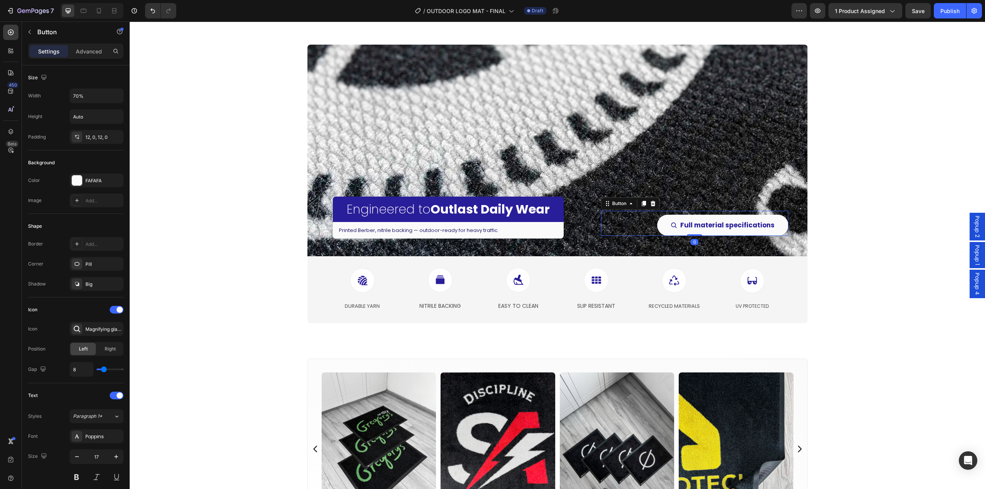
click at [974, 229] on span "Popup 2" at bounding box center [978, 227] width 8 height 22
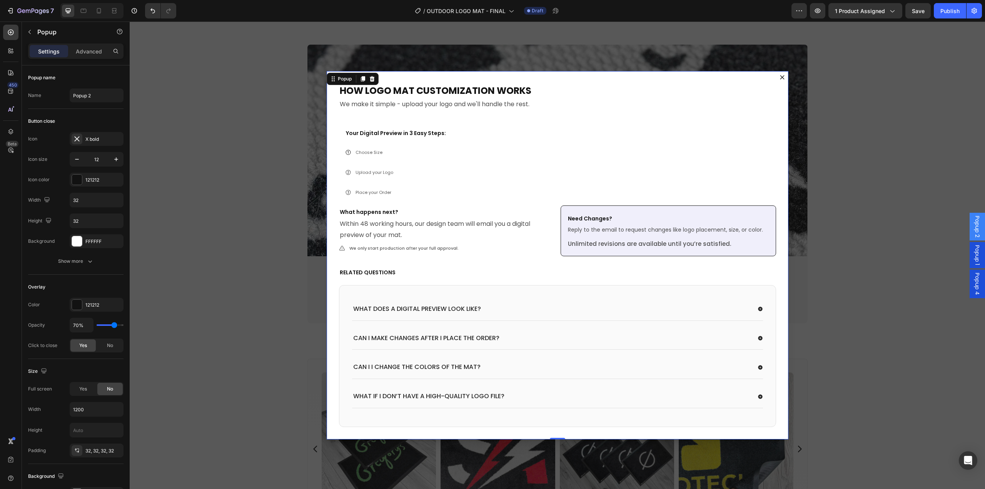
drag, startPoint x: 779, startPoint y: 75, endPoint x: 839, endPoint y: 128, distance: 79.6
click at [780, 75] on icon "Dialog content" at bounding box center [782, 77] width 5 height 5
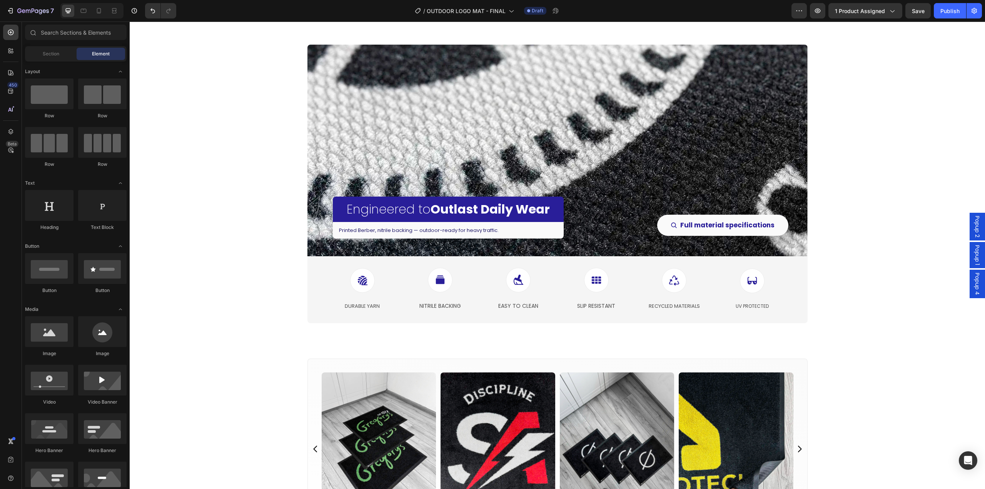
click at [974, 260] on span "Popup 1" at bounding box center [978, 255] width 8 height 20
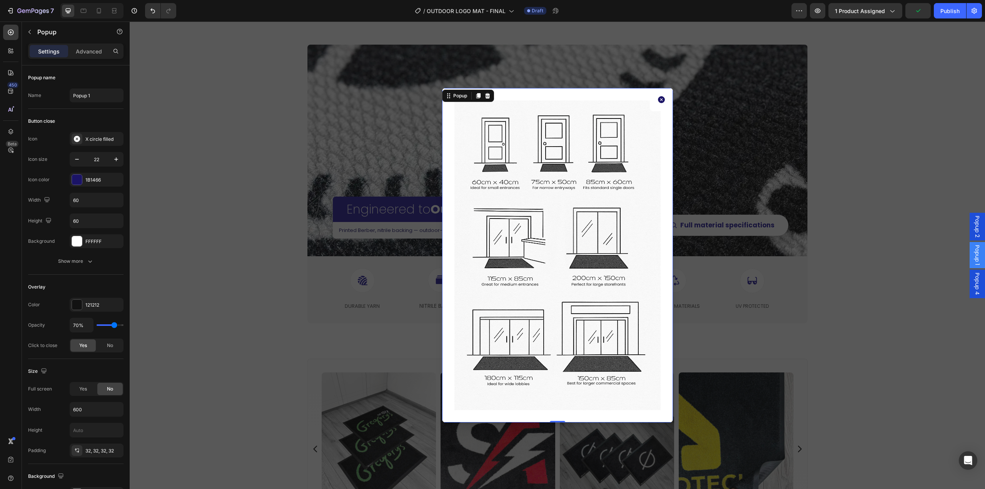
click at [660, 101] on icon "Dialog content" at bounding box center [661, 99] width 8 height 8
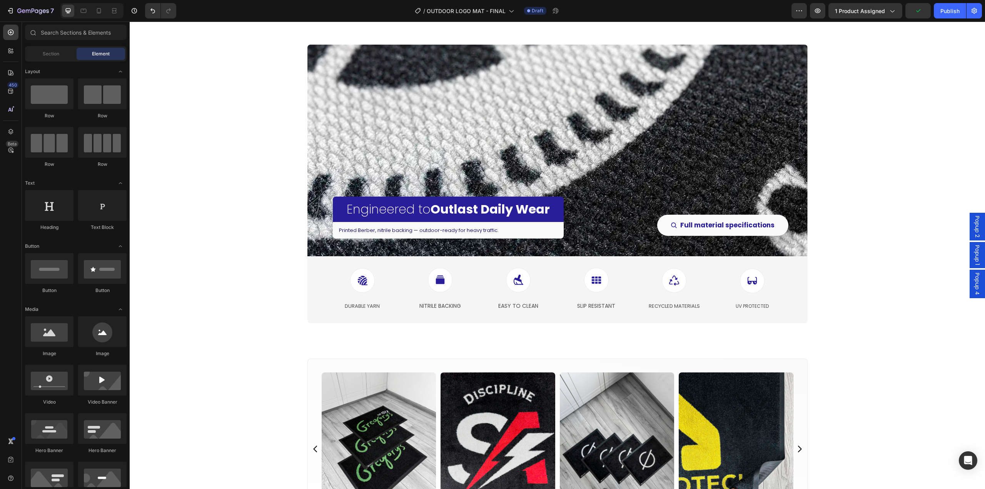
click at [977, 284] on div "Popup 4" at bounding box center [977, 284] width 15 height 28
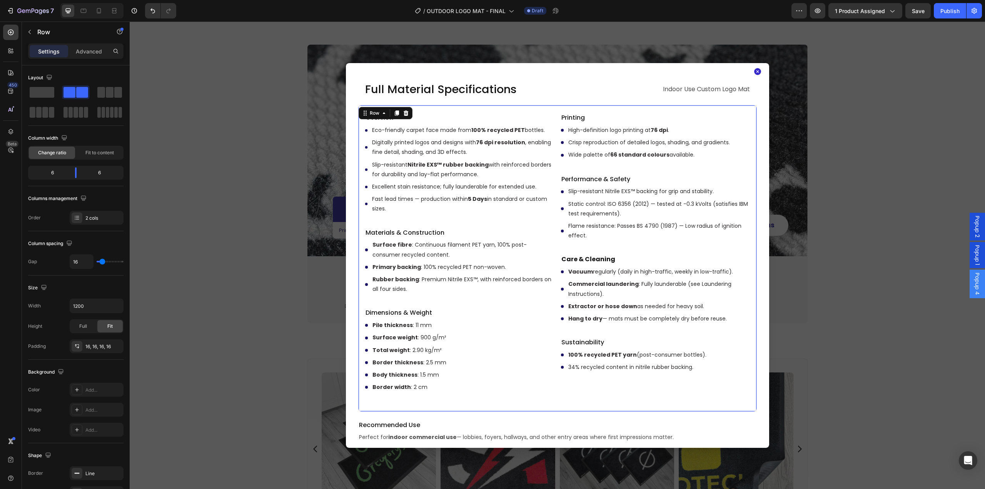
click at [577, 405] on div "Printing Text Block High-definition logo printing at 76 dpi . Crisp reproductio…" at bounding box center [656, 259] width 190 height 294
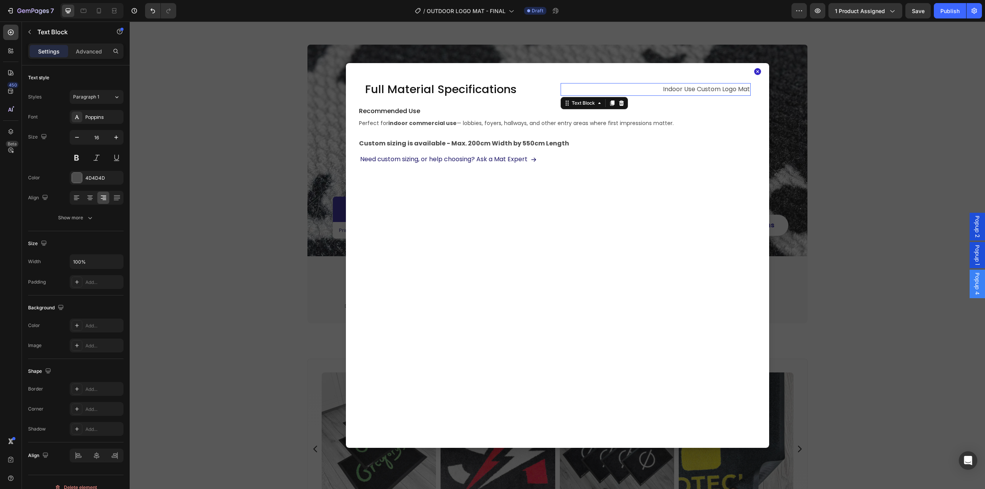
click at [584, 89] on p "Indoor Use Custom Logo Mat" at bounding box center [655, 89] width 189 height 11
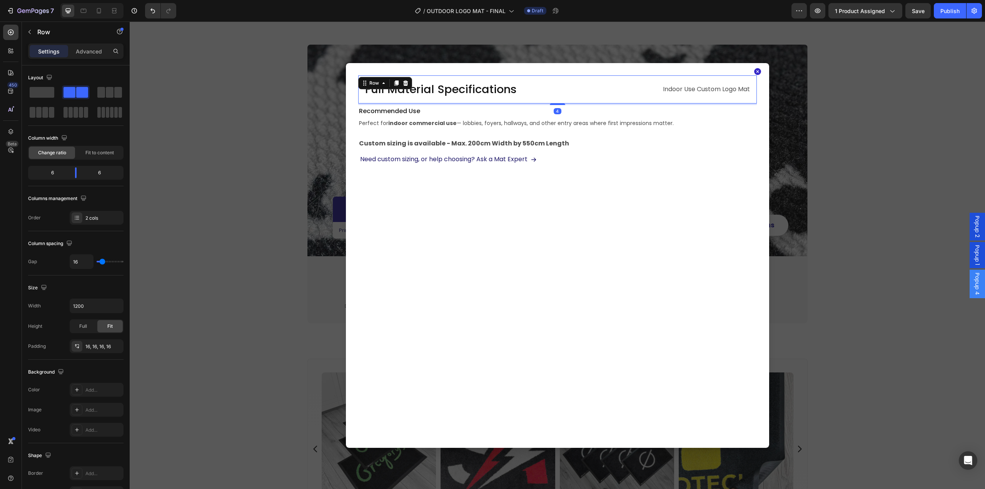
click at [543, 100] on div "Full Material Specifications Heading Indoor Use Custom Logo Mat Text Block Row 4" at bounding box center [557, 89] width 399 height 28
click at [27, 33] on icon "button" at bounding box center [30, 32] width 6 height 6
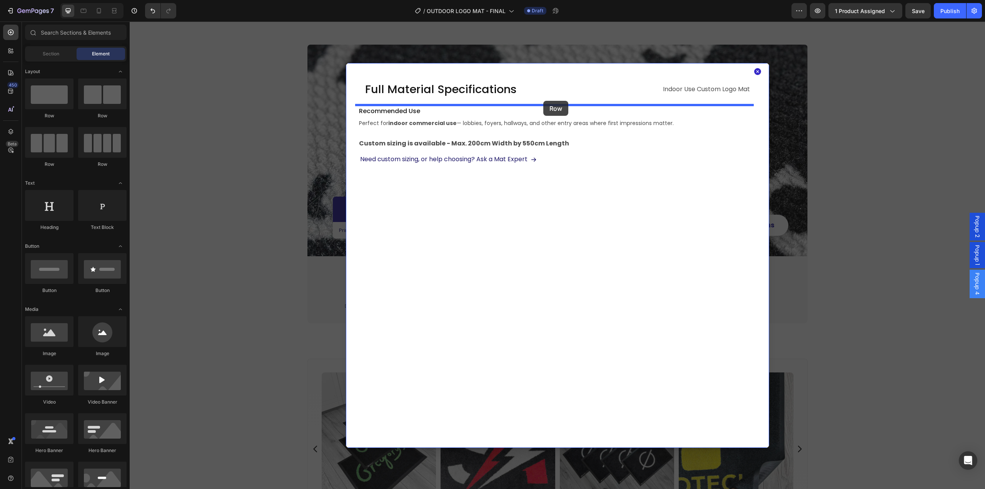
drag, startPoint x: 214, startPoint y: 128, endPoint x: 543, endPoint y: 101, distance: 330.2
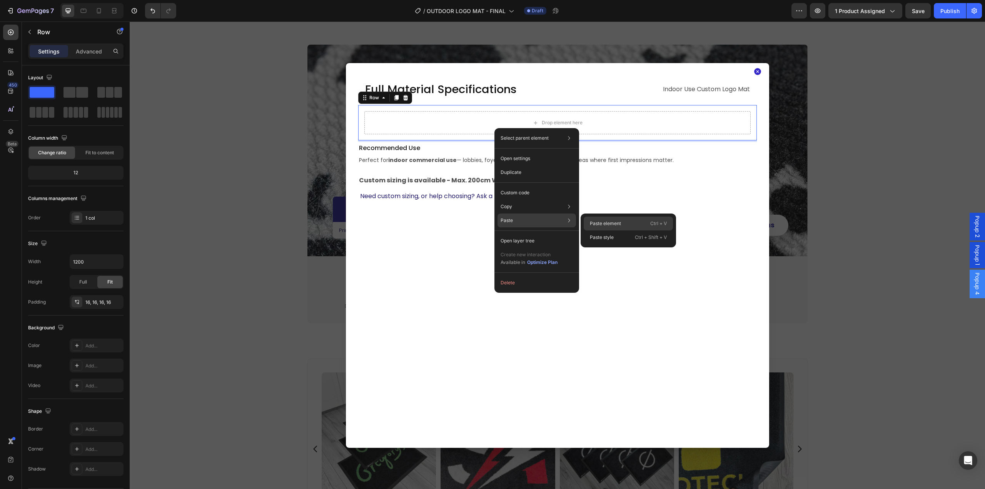
click at [608, 217] on div "Paste element Ctrl + V" at bounding box center [628, 224] width 89 height 14
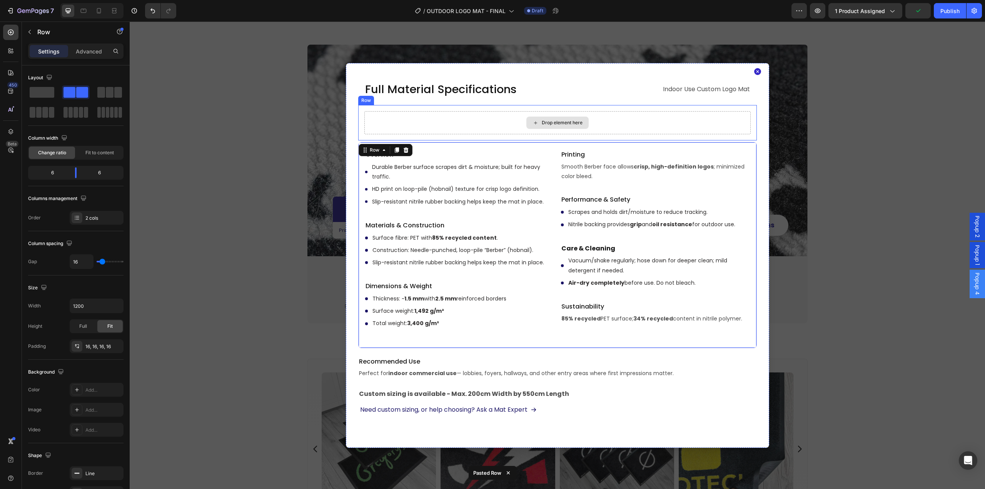
click at [478, 119] on div "Drop element here" at bounding box center [557, 122] width 386 height 23
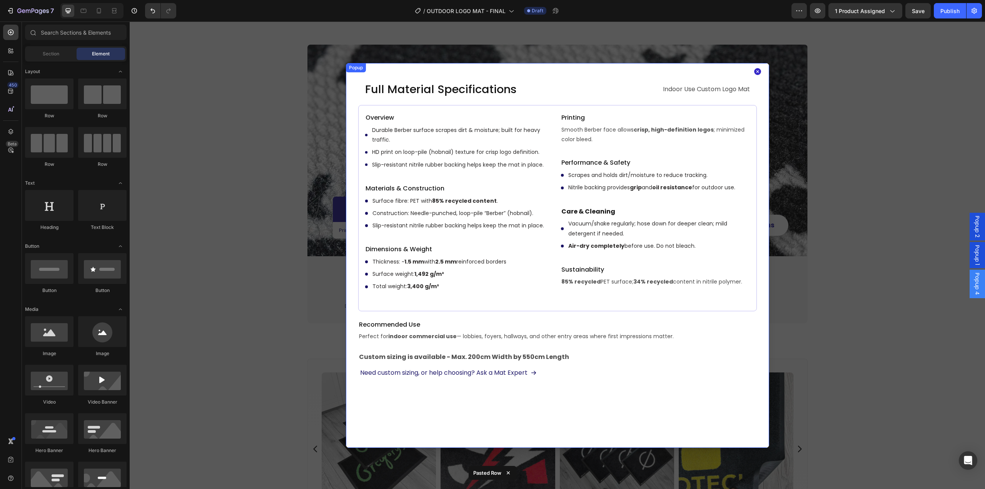
click at [644, 406] on div "Full Material Specifications Heading Indoor Use Custom Logo Mat Text Block Row …" at bounding box center [557, 255] width 423 height 385
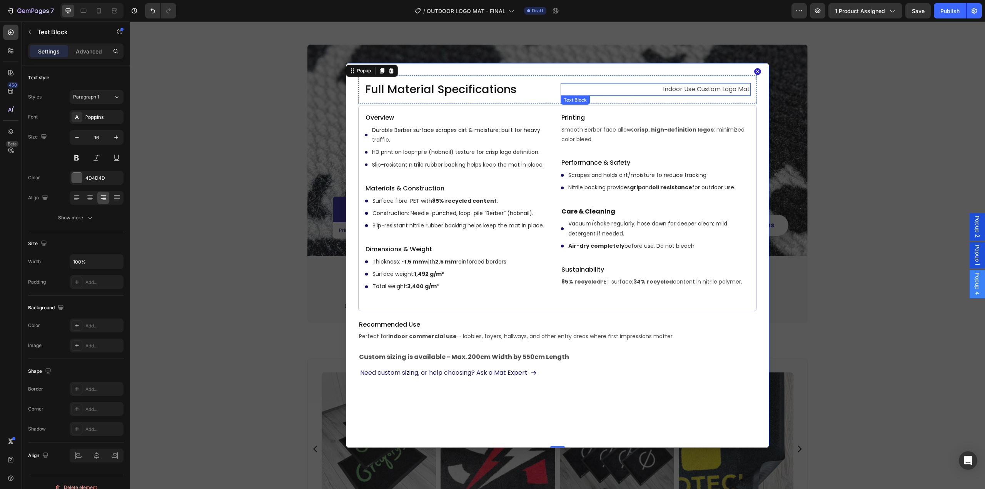
click at [694, 91] on p "Indoor Use Custom Logo Mat" at bounding box center [655, 89] width 189 height 11
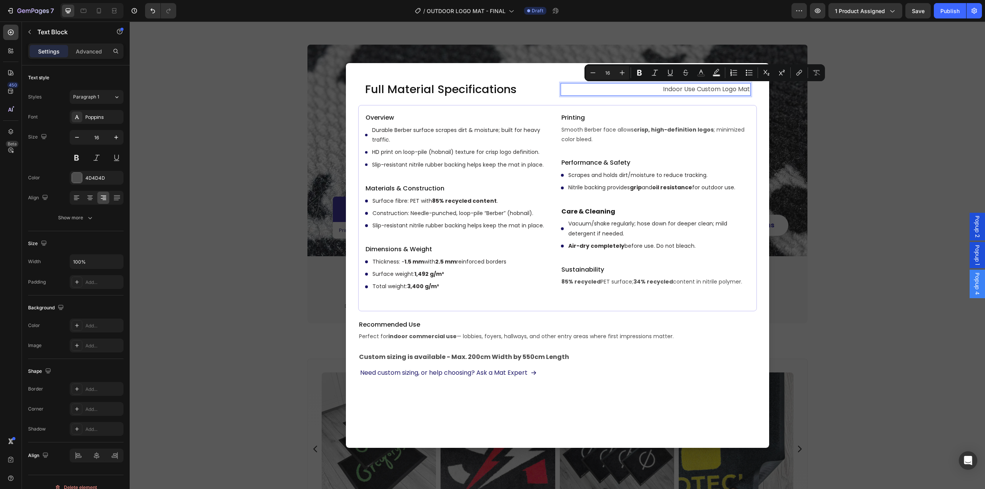
click at [682, 89] on p "Indoor Use Custom Logo Mat" at bounding box center [655, 89] width 189 height 11
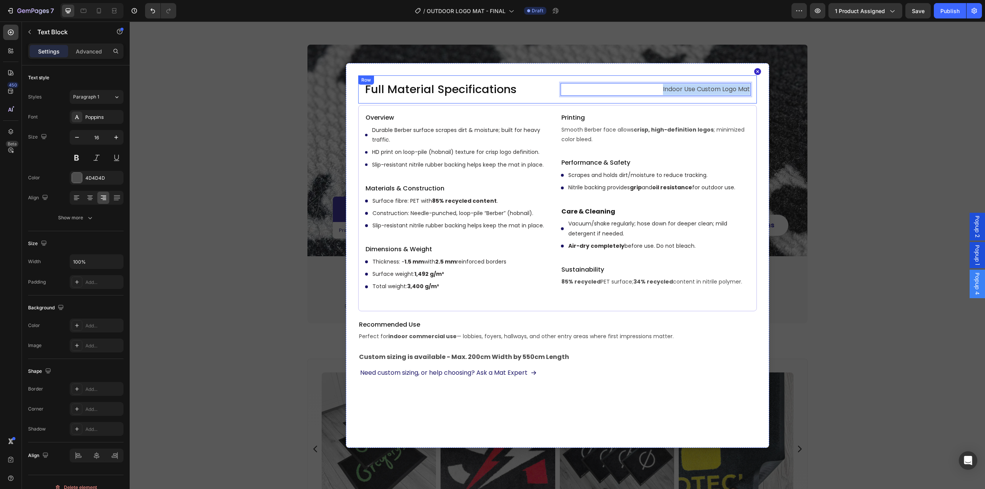
drag, startPoint x: 657, startPoint y: 87, endPoint x: 748, endPoint y: 86, distance: 91.6
click at [748, 86] on div "Full Material Specifications Heading Indoor Use Custom Logo Mat Text Block 0 Row" at bounding box center [557, 89] width 399 height 28
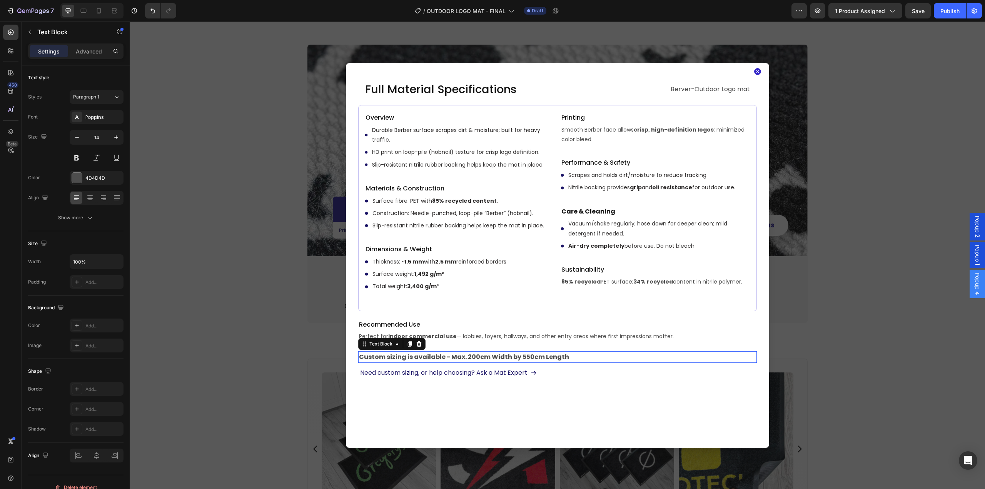
click at [626, 357] on p "Custom sizing is available - Max. 200cm Width by 550cm Length" at bounding box center [557, 357] width 397 height 10
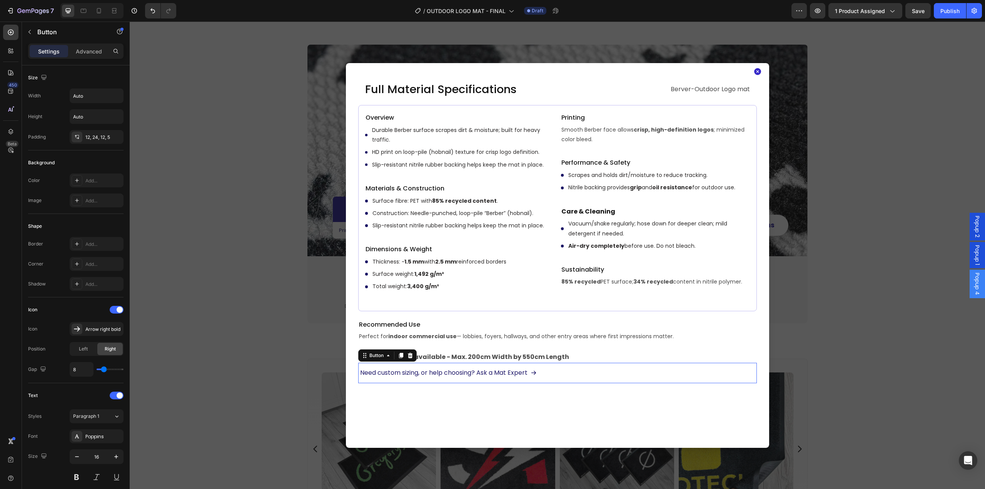
click at [620, 377] on div "Need custom sizing, or help choosing? Ask a Mat Expert Button 0" at bounding box center [557, 373] width 399 height 20
click at [634, 404] on div "Full Material Specifications Heading Berver-Outdoor Logo mat Text Block Row Ove…" at bounding box center [557, 255] width 423 height 385
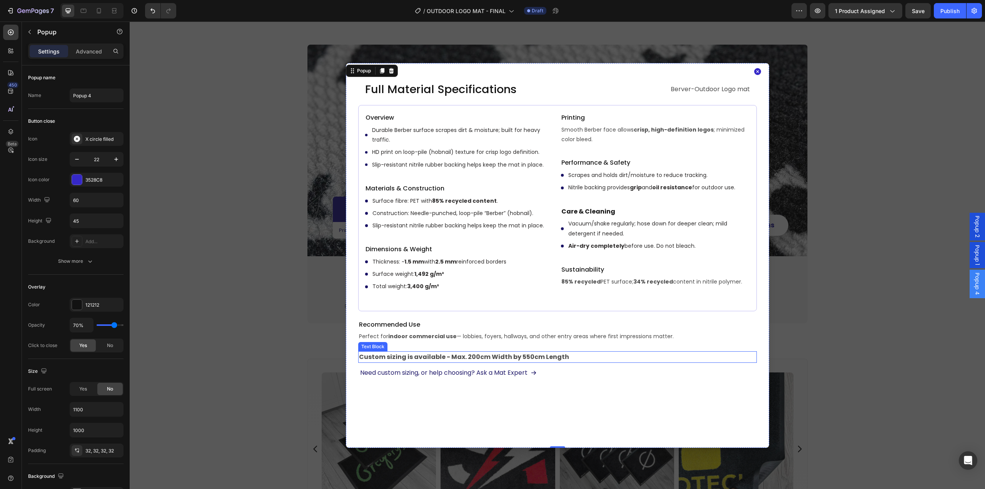
click at [471, 359] on strong "Custom sizing is available - Max. 200cm Width by 550cm Length" at bounding box center [464, 357] width 210 height 9
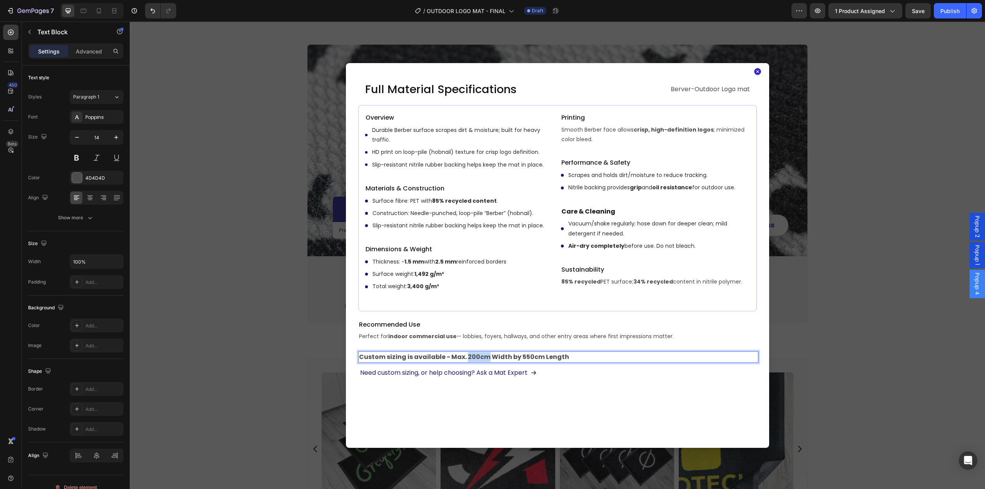
click at [471, 359] on strong "Custom sizing is available - Max. 200cm Width by 550cm Length" at bounding box center [464, 357] width 210 height 9
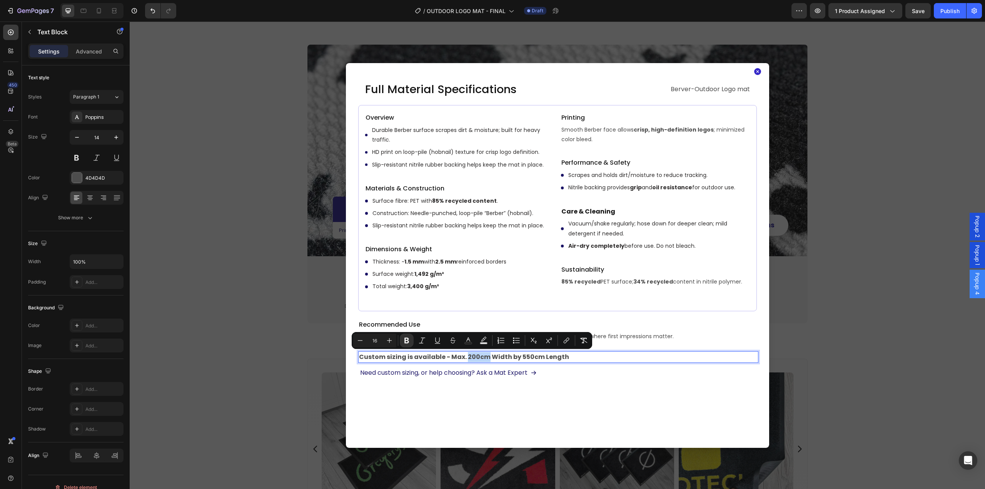
click at [469, 356] on strong "Custom sizing is available - Max. 200cm Width by 550cm Length" at bounding box center [464, 357] width 210 height 9
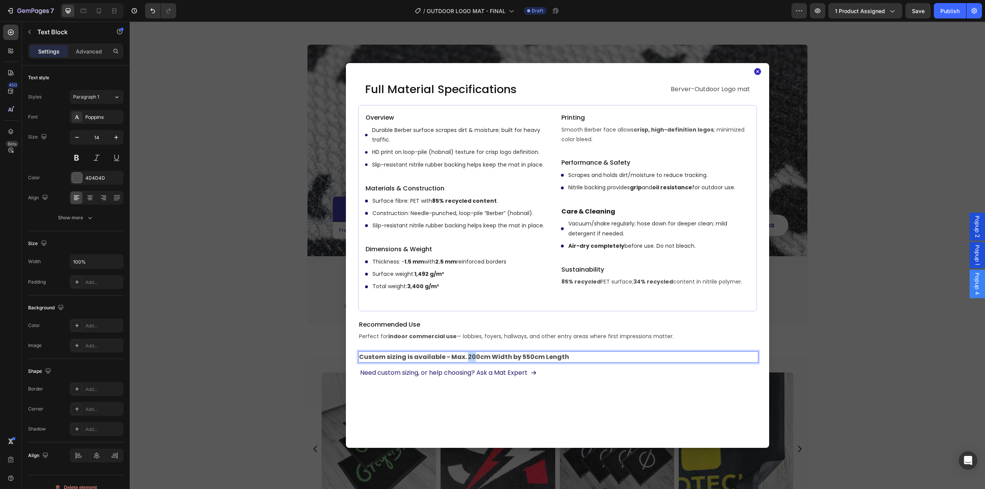
drag, startPoint x: 464, startPoint y: 357, endPoint x: 468, endPoint y: 357, distance: 4.6
click at [468, 357] on strong "Custom sizing is available - Max. 200cm Width by 550cm Length" at bounding box center [464, 357] width 210 height 9
drag, startPoint x: 525, startPoint y: 358, endPoint x: 513, endPoint y: 357, distance: 11.2
click at [513, 357] on strong "Custom sizing is available - Max. 180cm Width by 550cm Length" at bounding box center [463, 357] width 209 height 9
click at [520, 415] on div "Full Material Specifications Heading Berver-Outdoor Logo mat Text Block Row Ove…" at bounding box center [557, 255] width 423 height 385
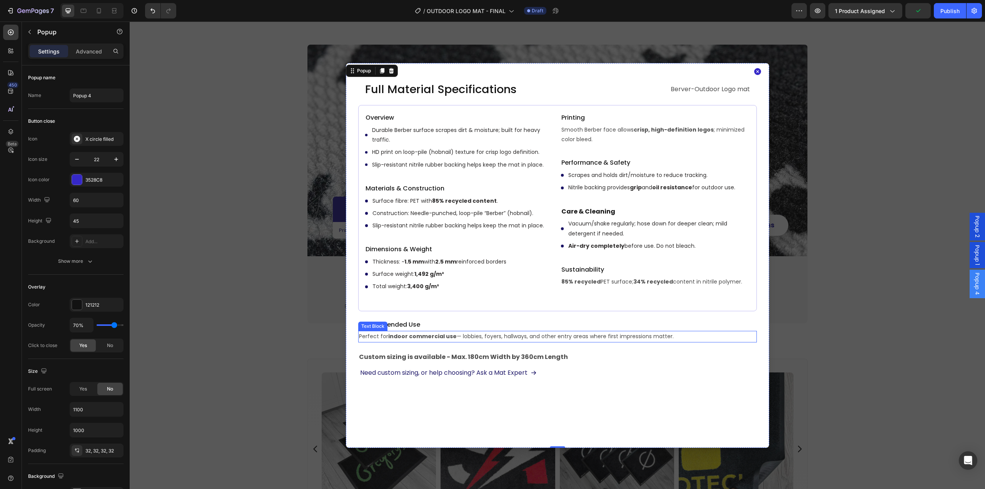
click at [459, 336] on p "Perfect for indoor commercial use — lobbies, foyers, hallways, and other entry …" at bounding box center [557, 337] width 397 height 10
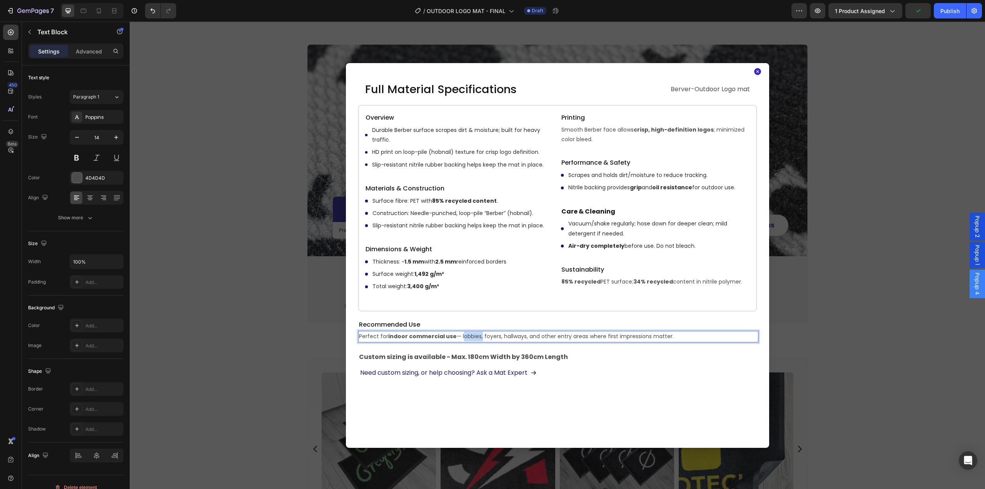
click at [459, 336] on p "Perfect for indoor commercial use — lobbies, foyers, hallways, and other entry …" at bounding box center [557, 337] width 397 height 10
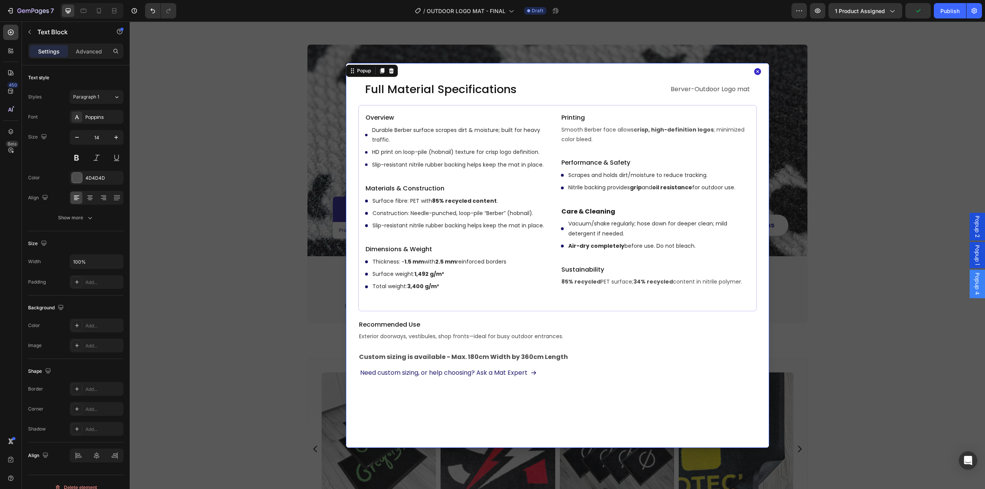
drag, startPoint x: 527, startPoint y: 412, endPoint x: 557, endPoint y: 448, distance: 46.4
click at [528, 413] on div "Full Material Specifications Heading Berver-Outdoor Logo mat Text Block Row Ove…" at bounding box center [557, 255] width 423 height 385
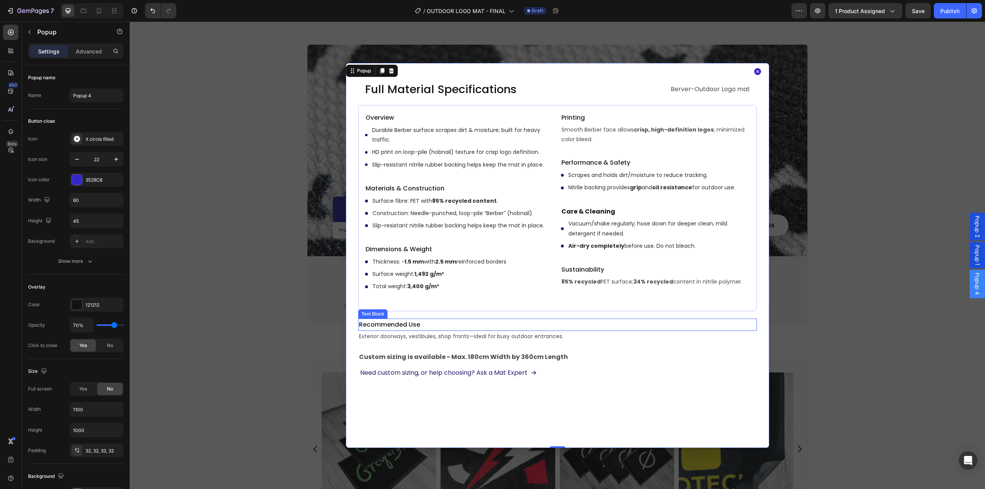
click at [418, 328] on p "Recommended Use" at bounding box center [557, 324] width 397 height 11
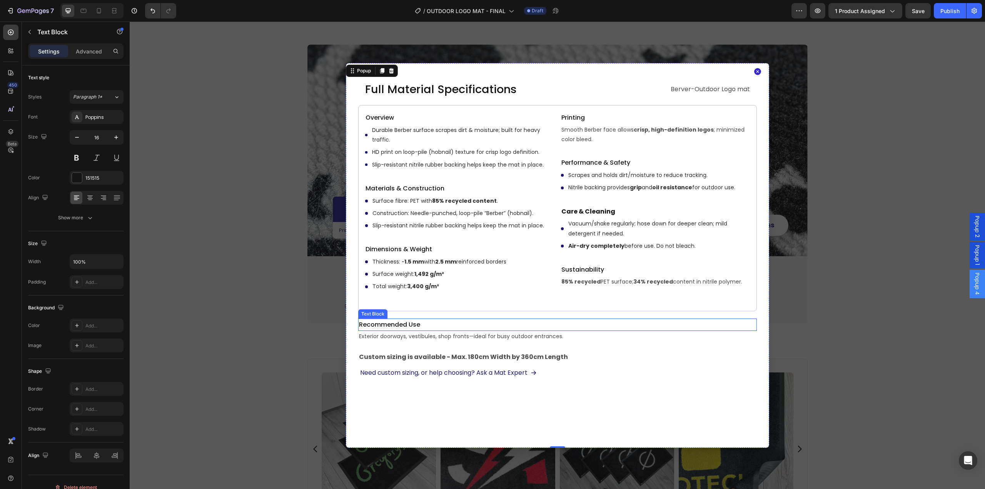
click at [418, 328] on p "Recommended Use" at bounding box center [557, 324] width 397 height 11
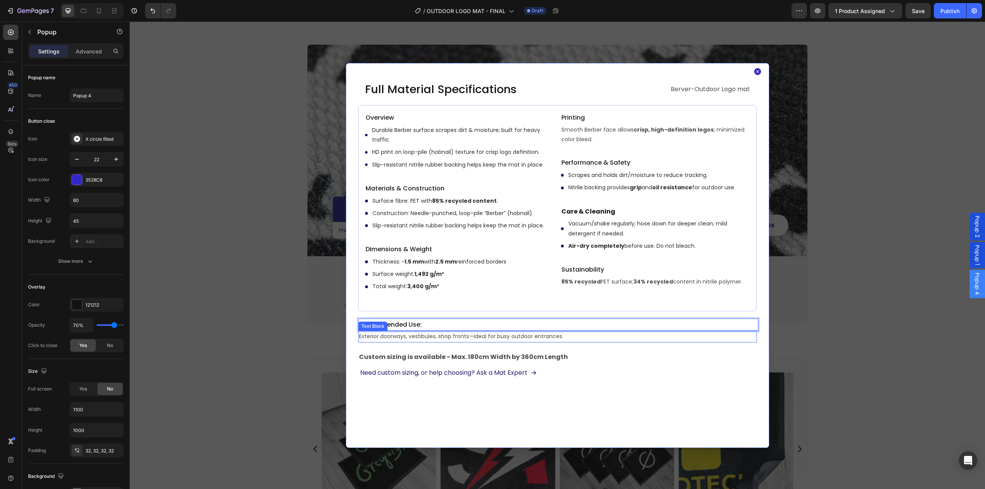
click at [421, 418] on div "Full Material Specifications Heading Berver-Outdoor Logo mat Text Block Row Ove…" at bounding box center [557, 255] width 423 height 385
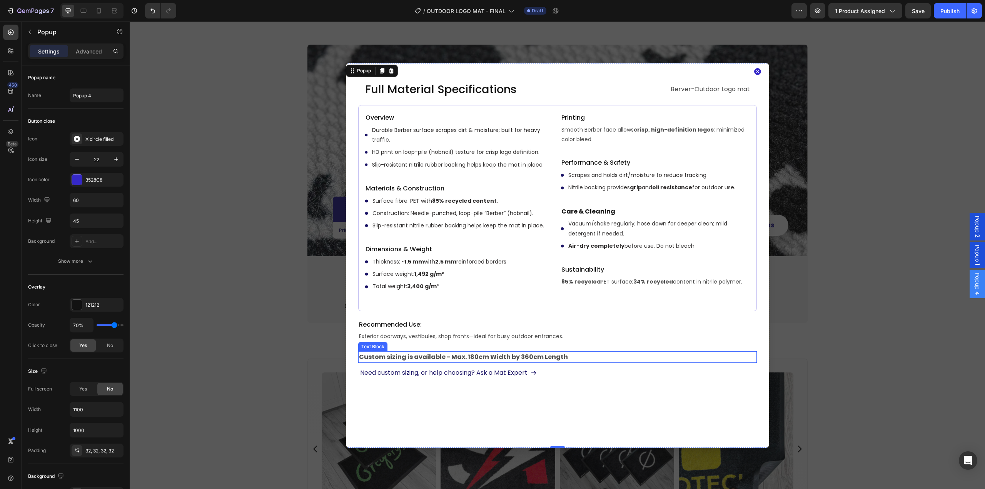
click at [448, 360] on strong "Custom sizing is available - Max. 180cm Width by 360cm Length" at bounding box center [463, 357] width 209 height 9
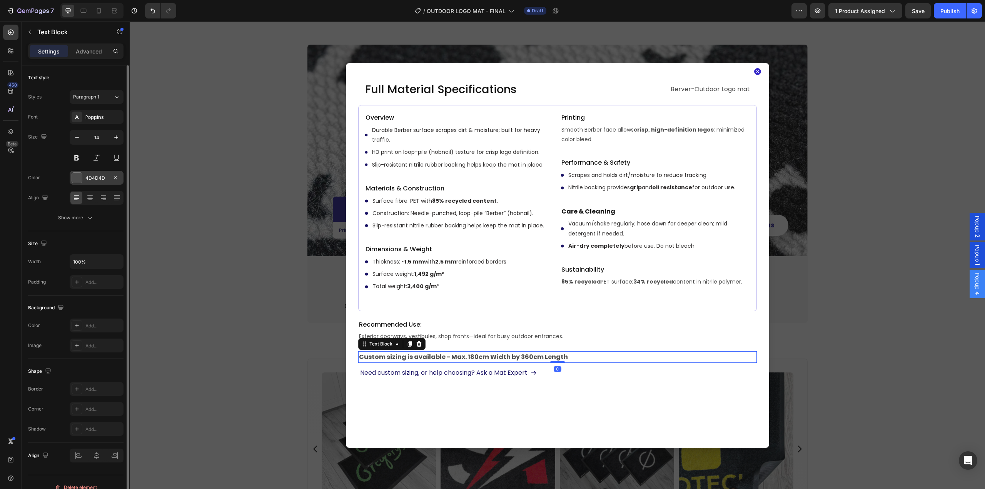
click at [97, 182] on div "4D4D4D" at bounding box center [97, 178] width 54 height 14
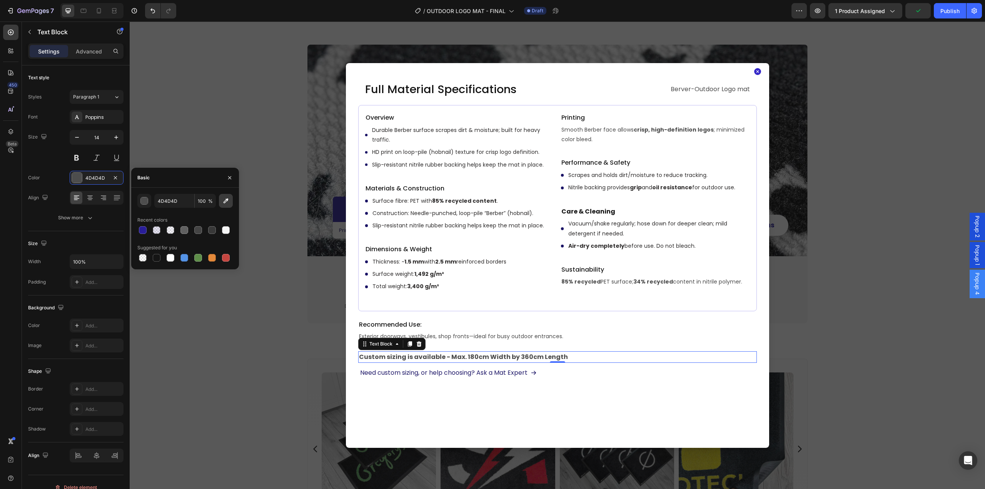
click at [228, 201] on icon "button" at bounding box center [226, 201] width 8 height 8
type input "171717"
click at [421, 419] on div "Full Material Specifications Heading Berver-Outdoor Logo mat Text Block Row Ove…" at bounding box center [557, 255] width 423 height 385
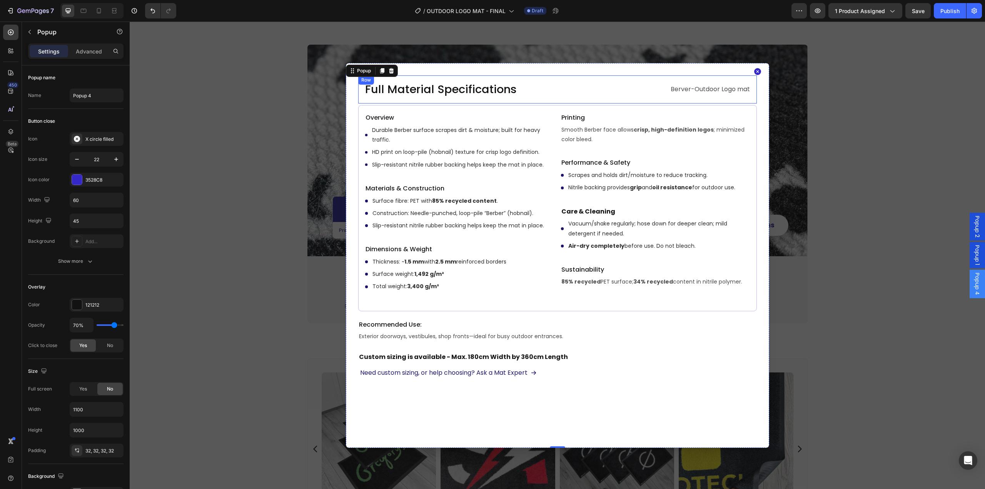
click at [683, 88] on p "Berver-Outdoor Logo mat" at bounding box center [655, 89] width 189 height 11
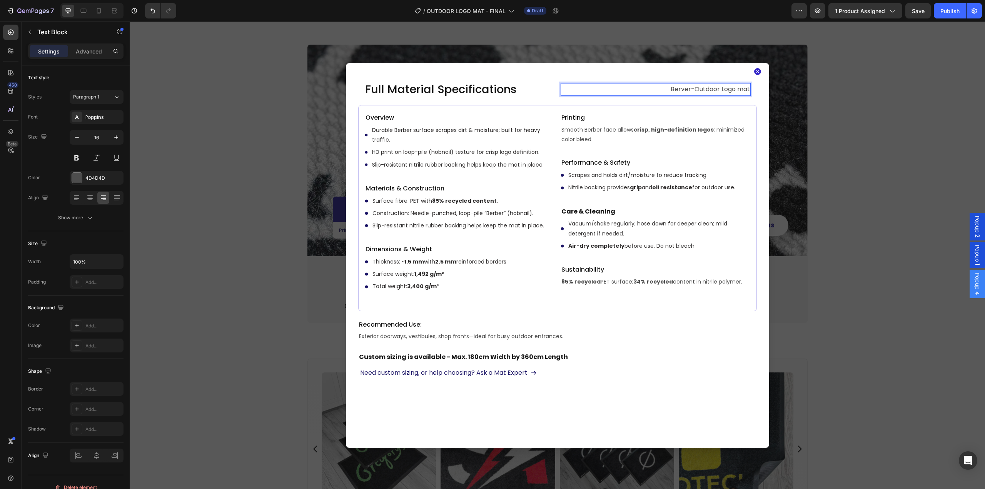
click at [676, 89] on p "Berver-Outdoor Logo mat" at bounding box center [655, 89] width 189 height 11
click at [679, 90] on p "Berver-Outdoor Logo mat" at bounding box center [655, 89] width 189 height 11
click at [681, 89] on p "Berver-Outdoor Logo mat" at bounding box center [655, 89] width 189 height 11
click at [794, 193] on div "Backdrop" at bounding box center [557, 256] width 855 height 468
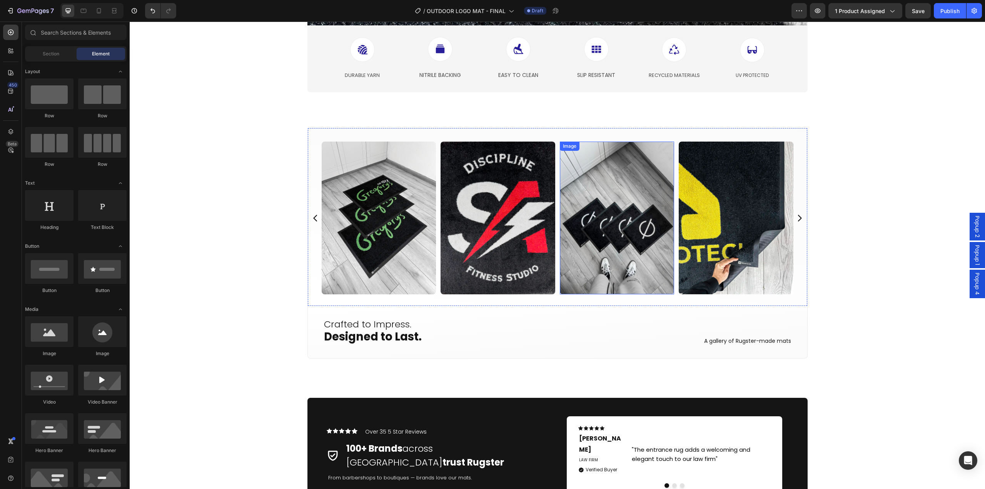
scroll to position [1809, 0]
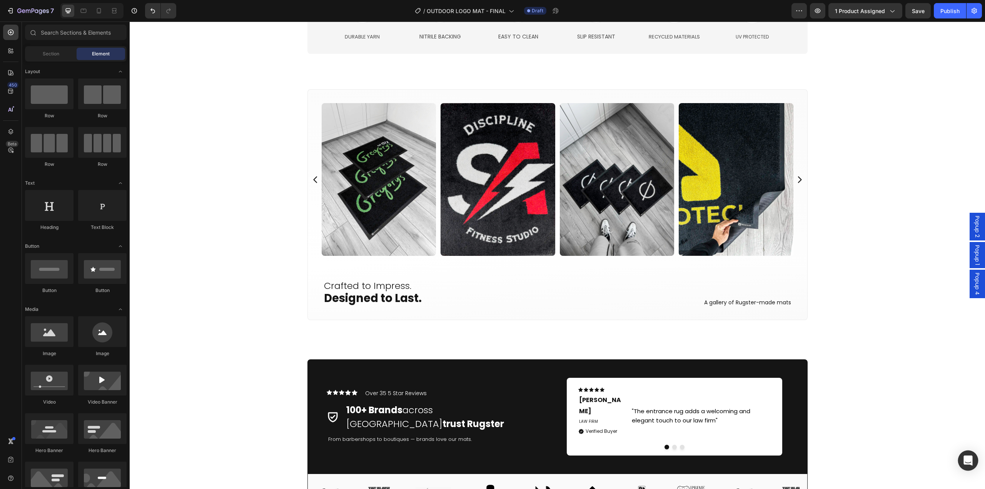
click at [966, 464] on icon "Open Intercom Messenger" at bounding box center [968, 461] width 9 height 10
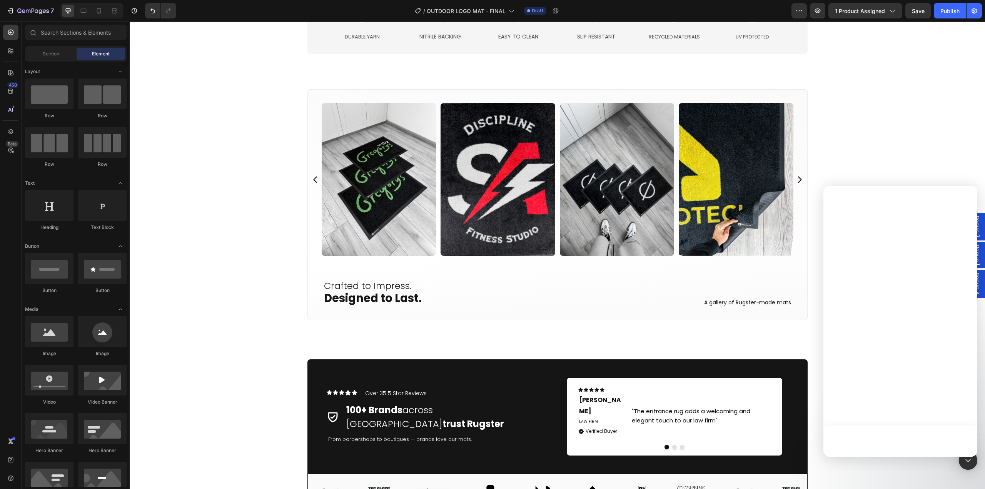
scroll to position [0, 0]
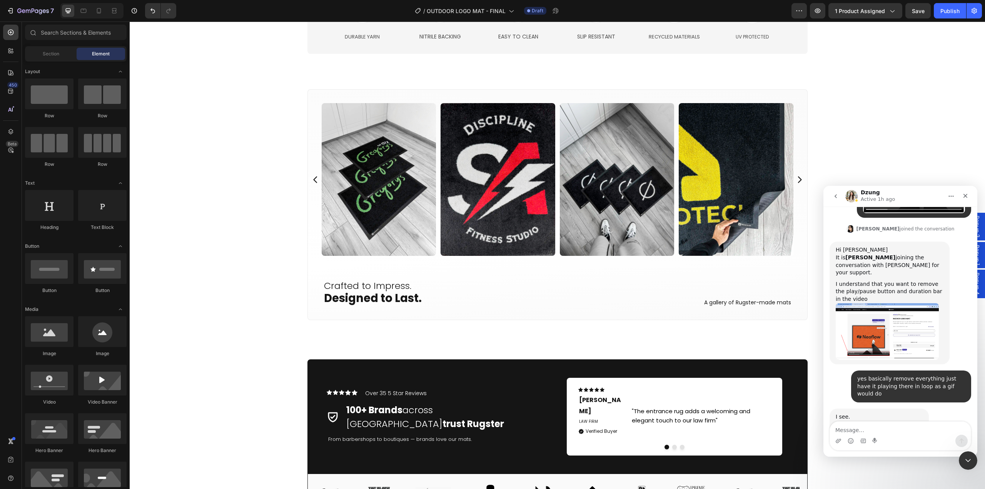
scroll to position [6505, 0]
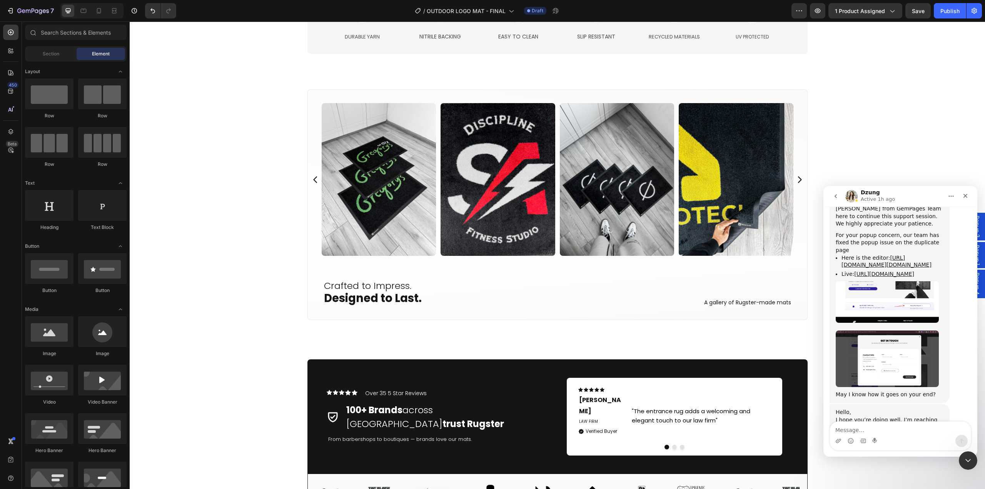
click at [867, 434] on textarea "Message…" at bounding box center [900, 428] width 141 height 13
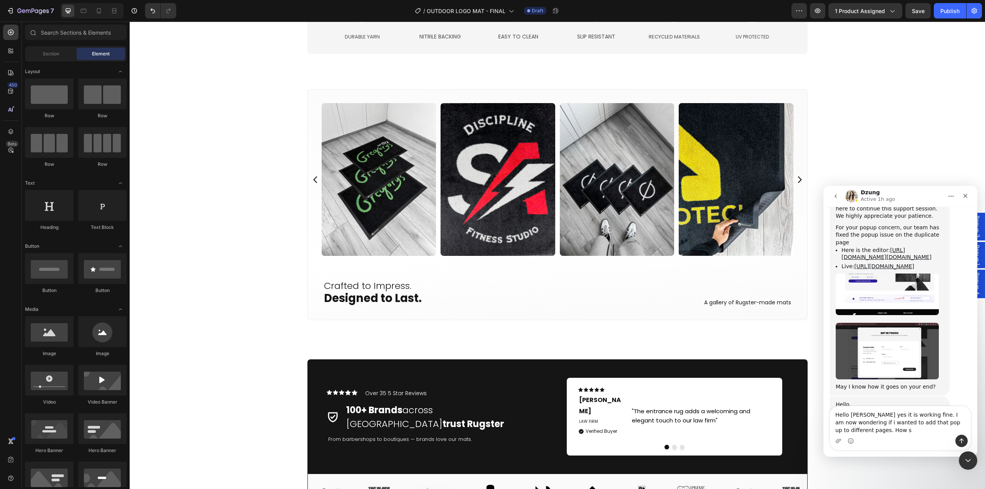
scroll to position [6520, 0]
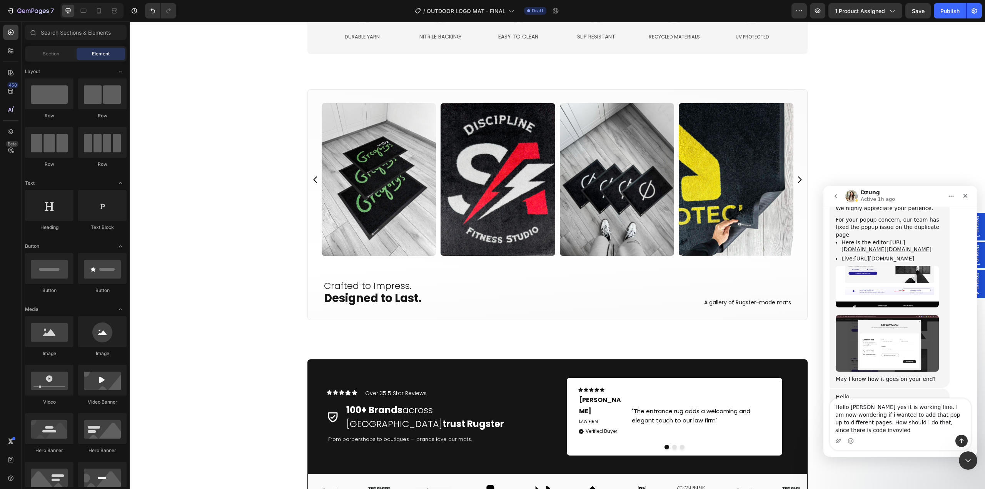
type textarea "Hello [PERSON_NAME] yes it is working fine. I am now wondering if i wanted to a…"
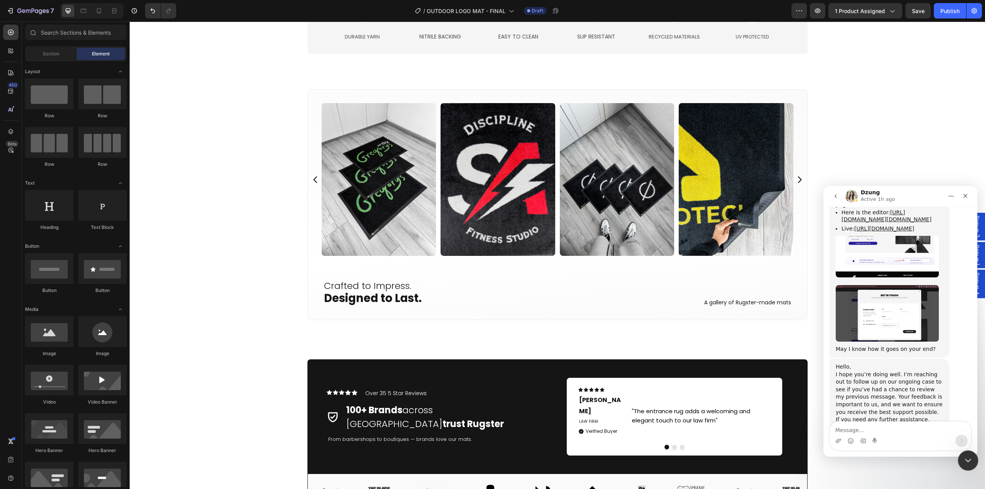
click at [968, 457] on icon "Close Intercom Messenger" at bounding box center [966, 459] width 9 height 9
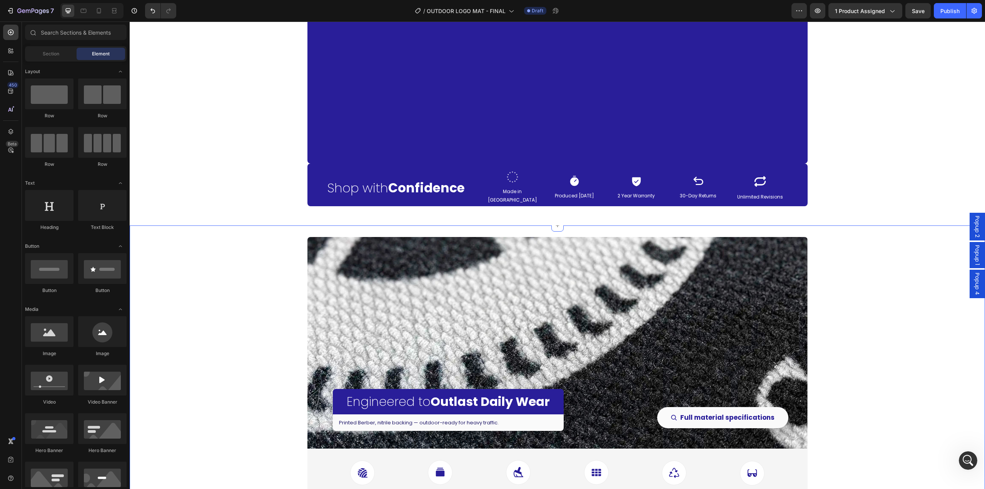
scroll to position [1424, 0]
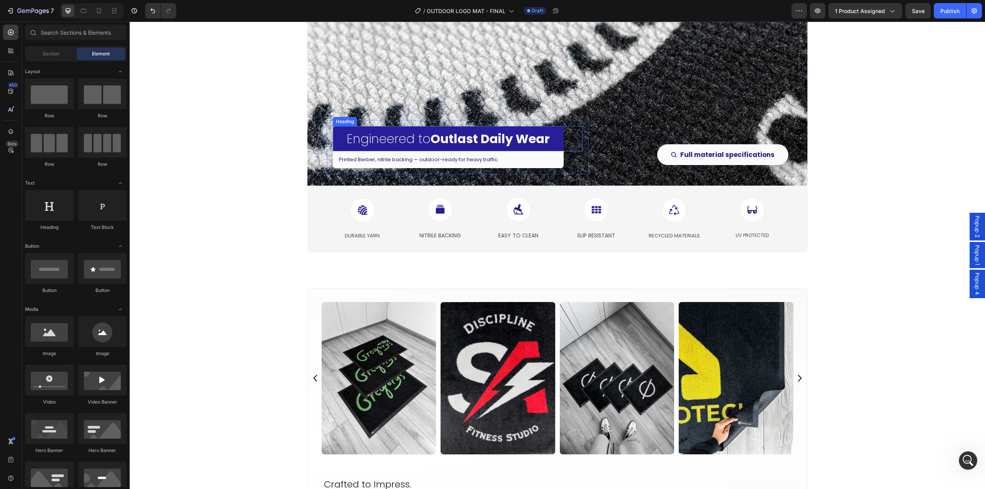
click at [556, 129] on h2 "Engineered to Outlast Daily Wear" at bounding box center [448, 138] width 231 height 25
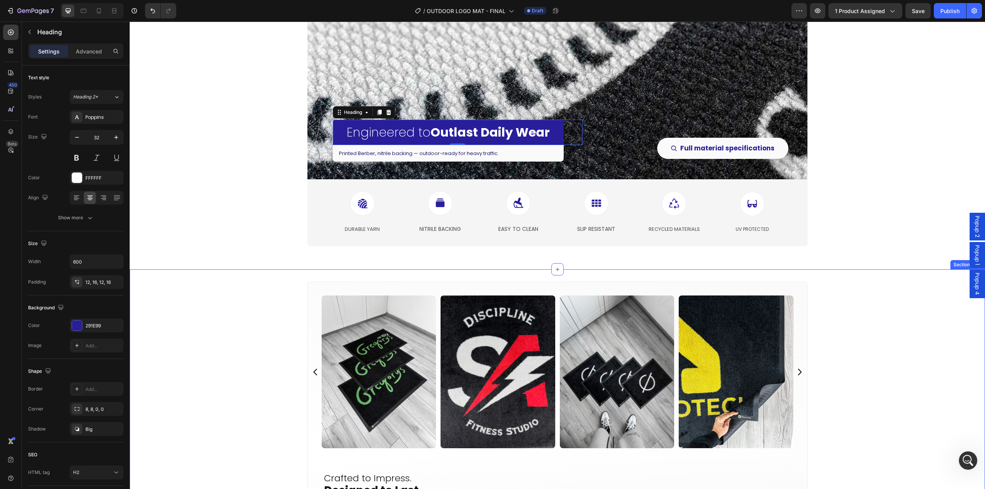
scroll to position [1539, 0]
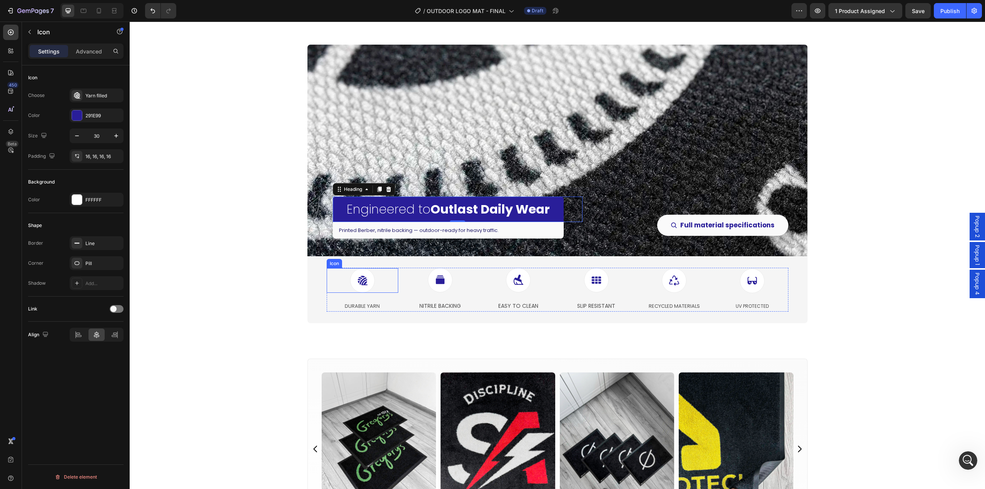
click at [365, 283] on icon at bounding box center [363, 281] width 12 height 12
click at [116, 242] on icon "button" at bounding box center [115, 243] width 6 height 6
click at [450, 289] on div "Icon 0" at bounding box center [440, 280] width 72 height 25
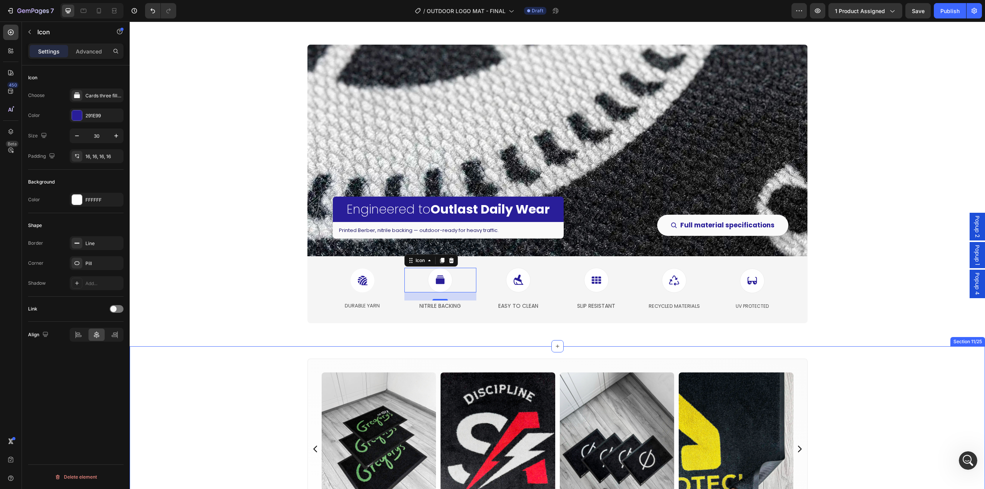
click at [273, 334] on div "Engineered to Outlast Daily Wear Heading Printed Berber, nitrile backing — outd…" at bounding box center [557, 189] width 855 height 313
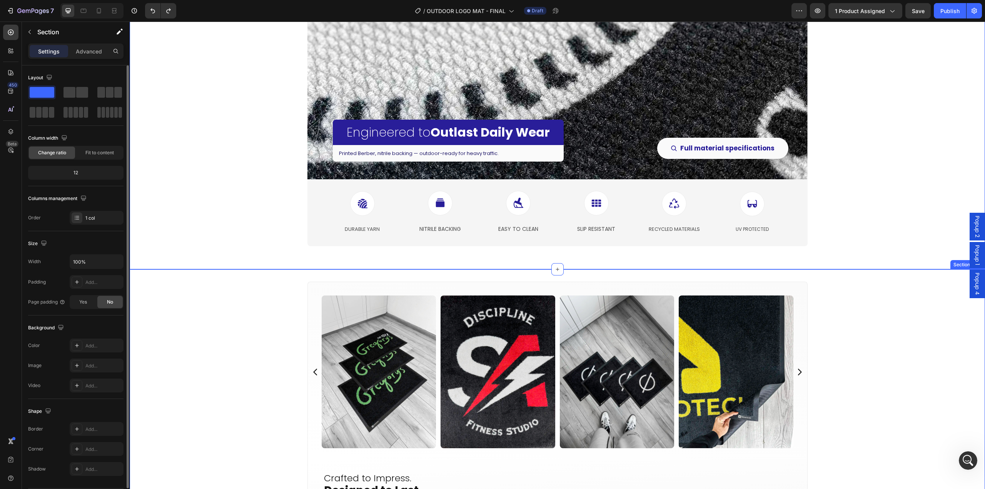
click at [269, 343] on div "Image Image Image Image Image Image Image Image Image Image Image Image Image I…" at bounding box center [557, 411] width 855 height 258
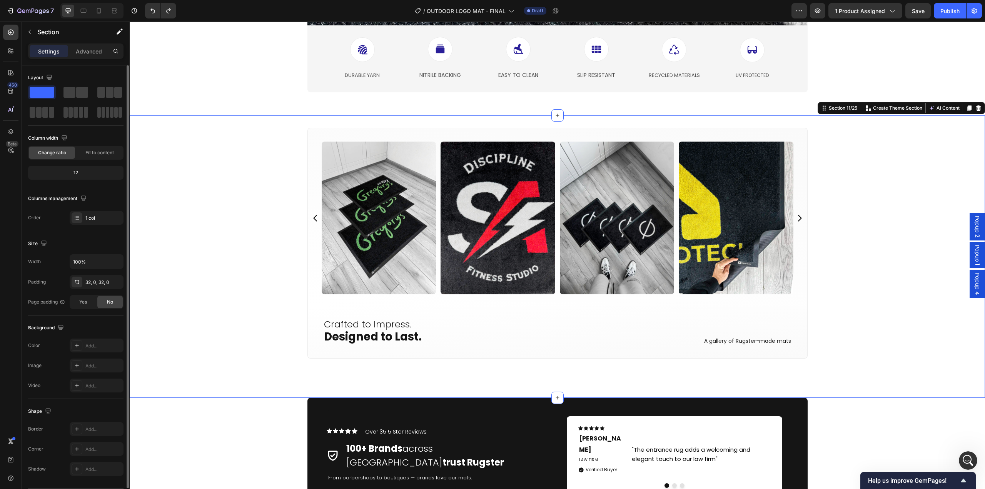
scroll to position [6952, 0]
